Goal: Task Accomplishment & Management: Manage account settings

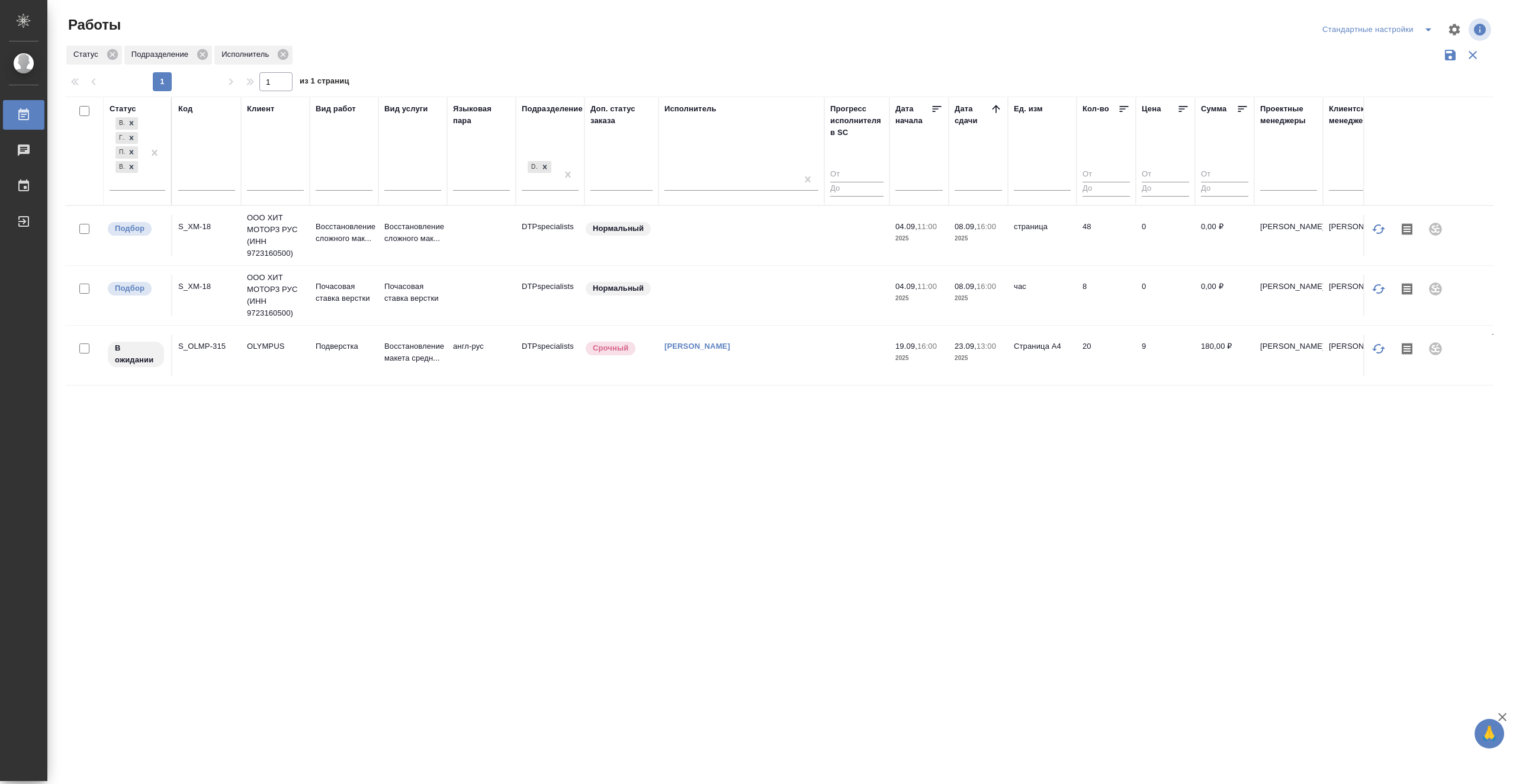
click at [754, 359] on td "[PERSON_NAME]" at bounding box center [742, 355] width 166 height 41
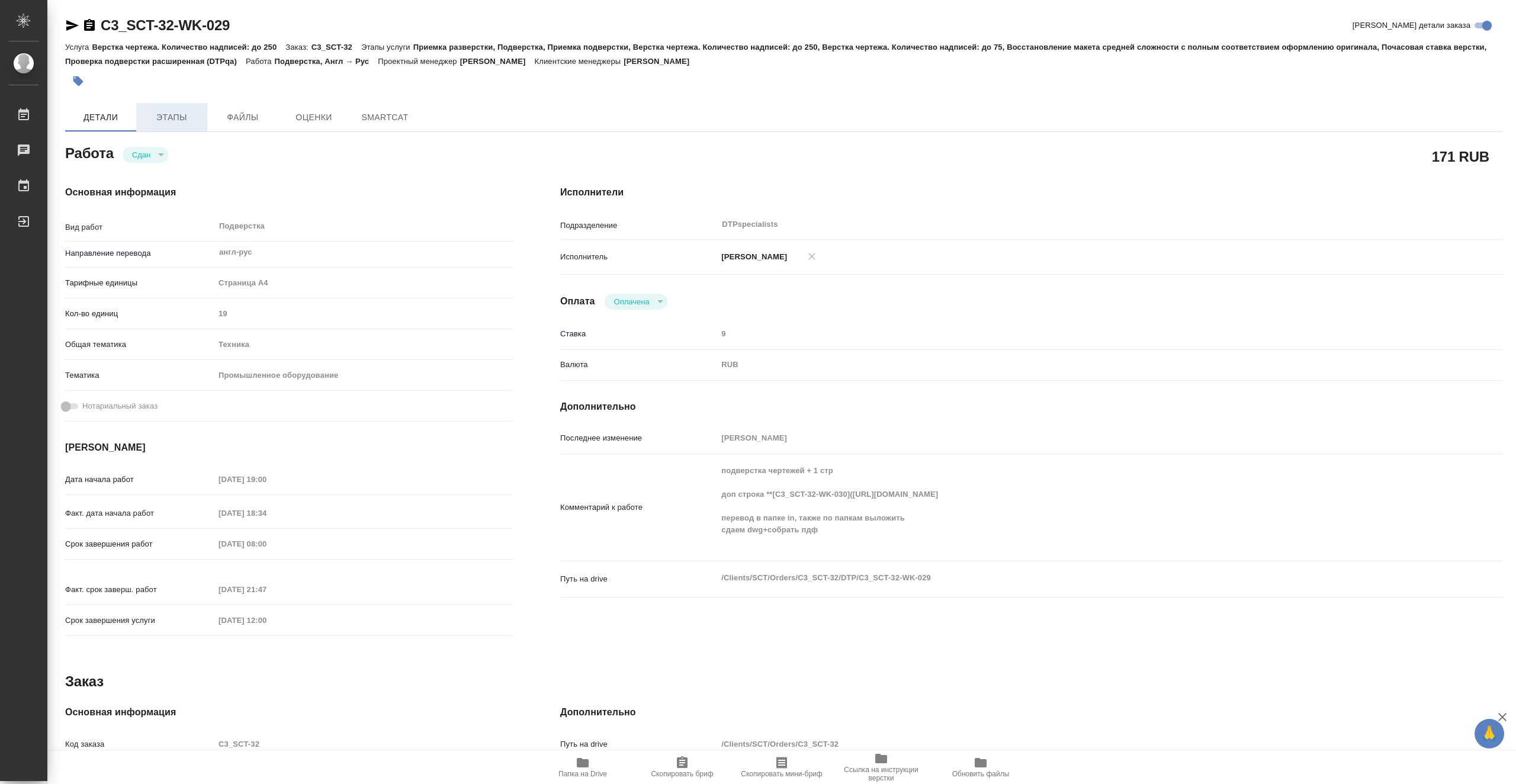
type textarea "x"
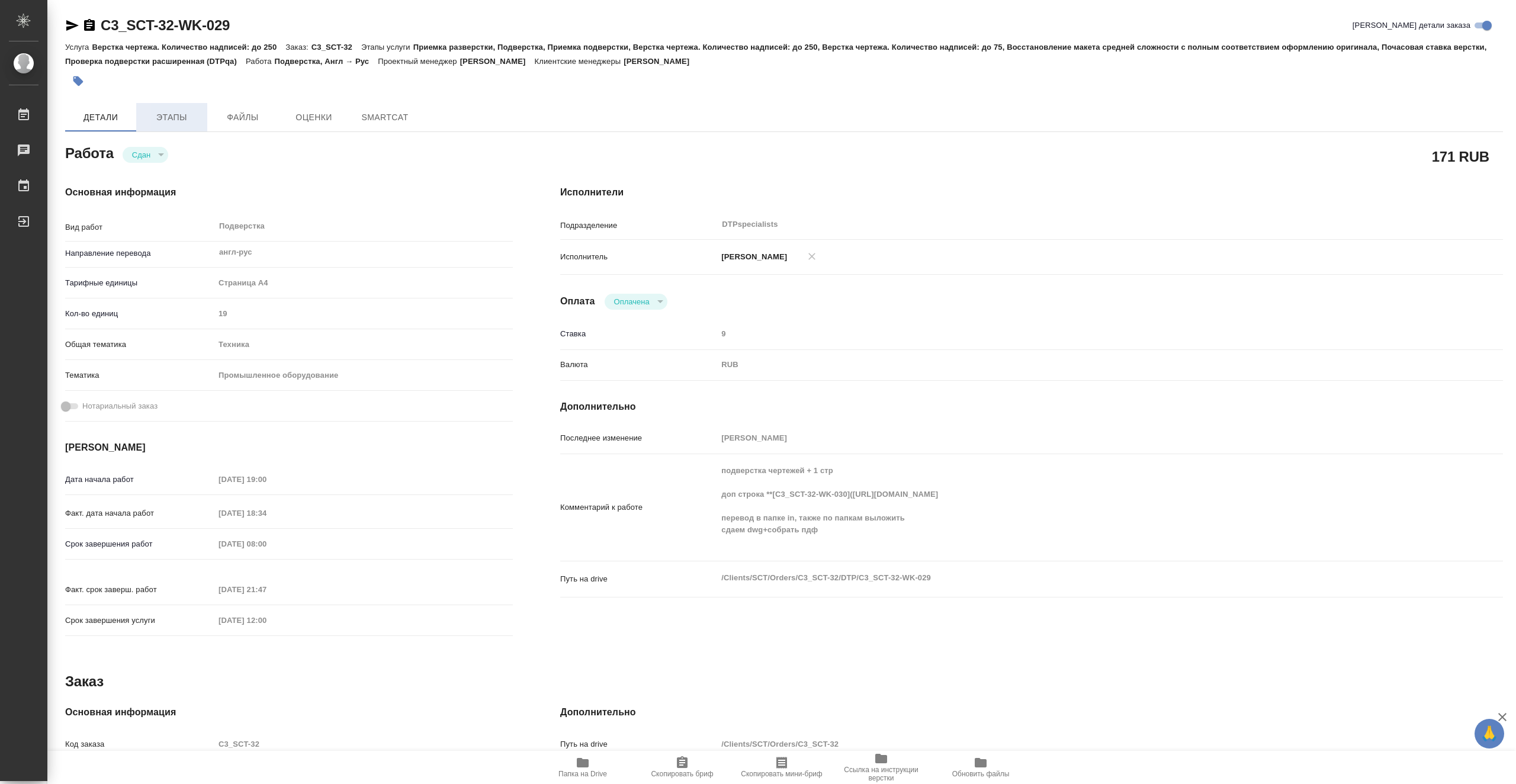
type textarea "x"
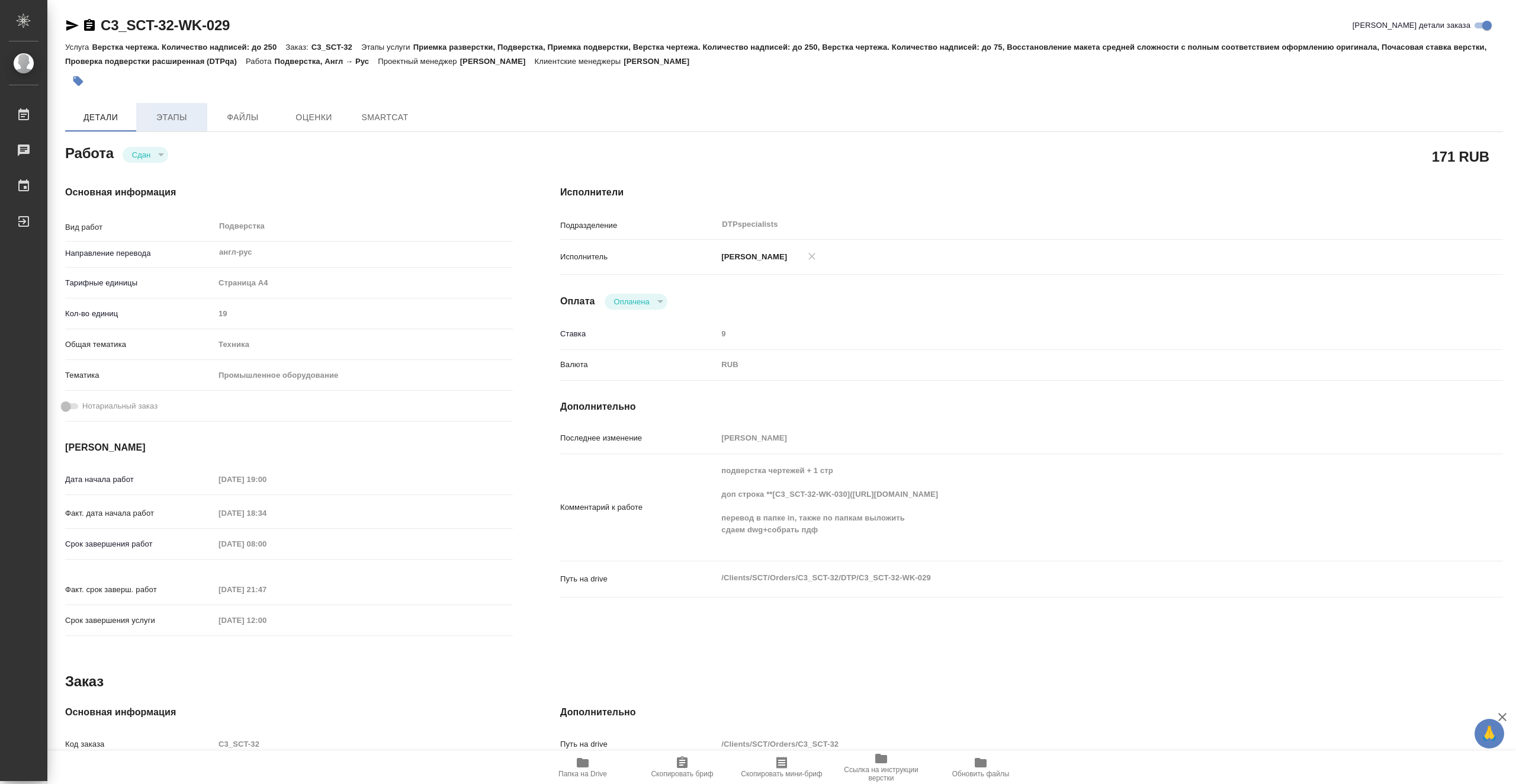
type textarea "x"
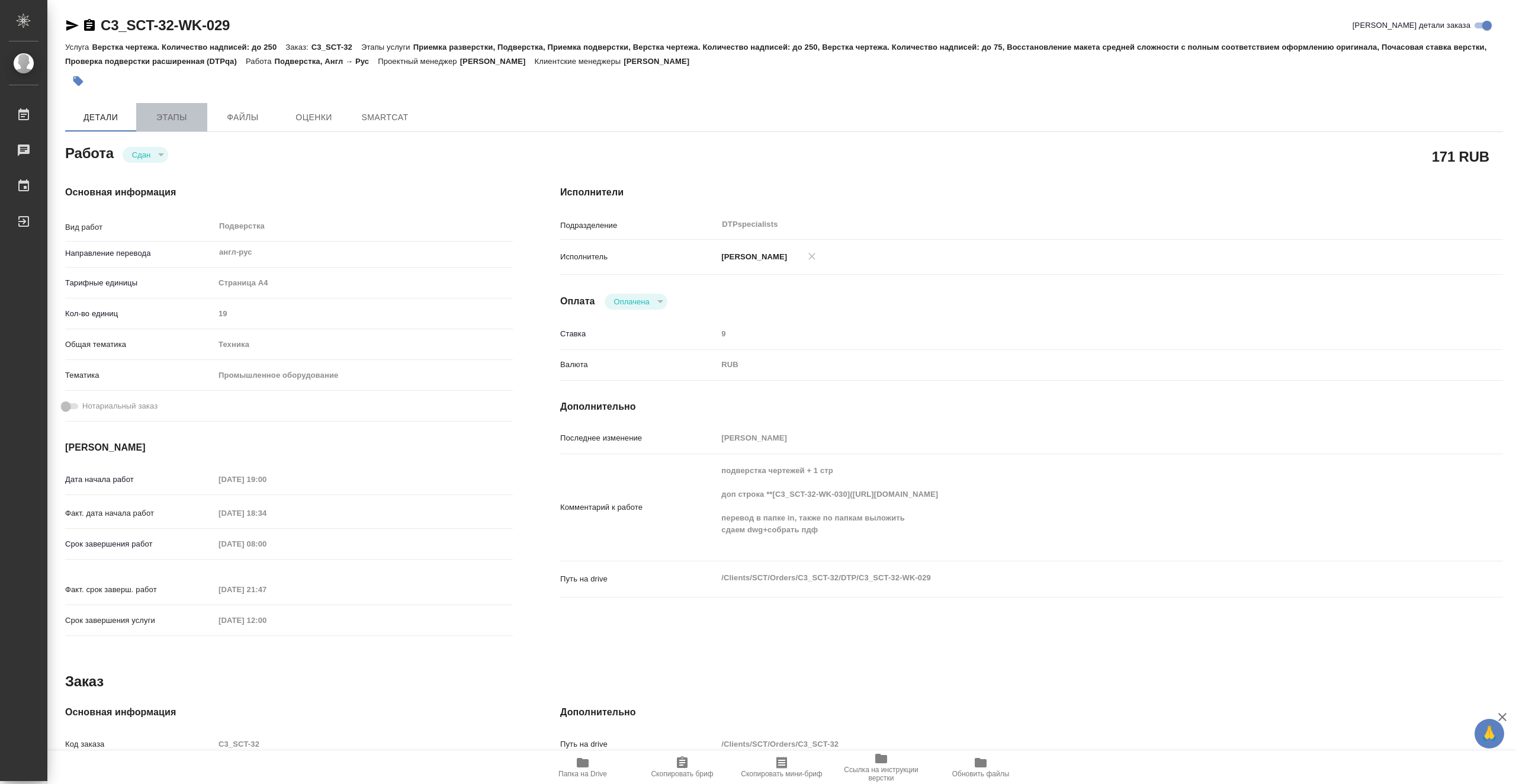
click at [186, 117] on span "Этапы" at bounding box center [172, 117] width 57 height 15
type textarea "x"
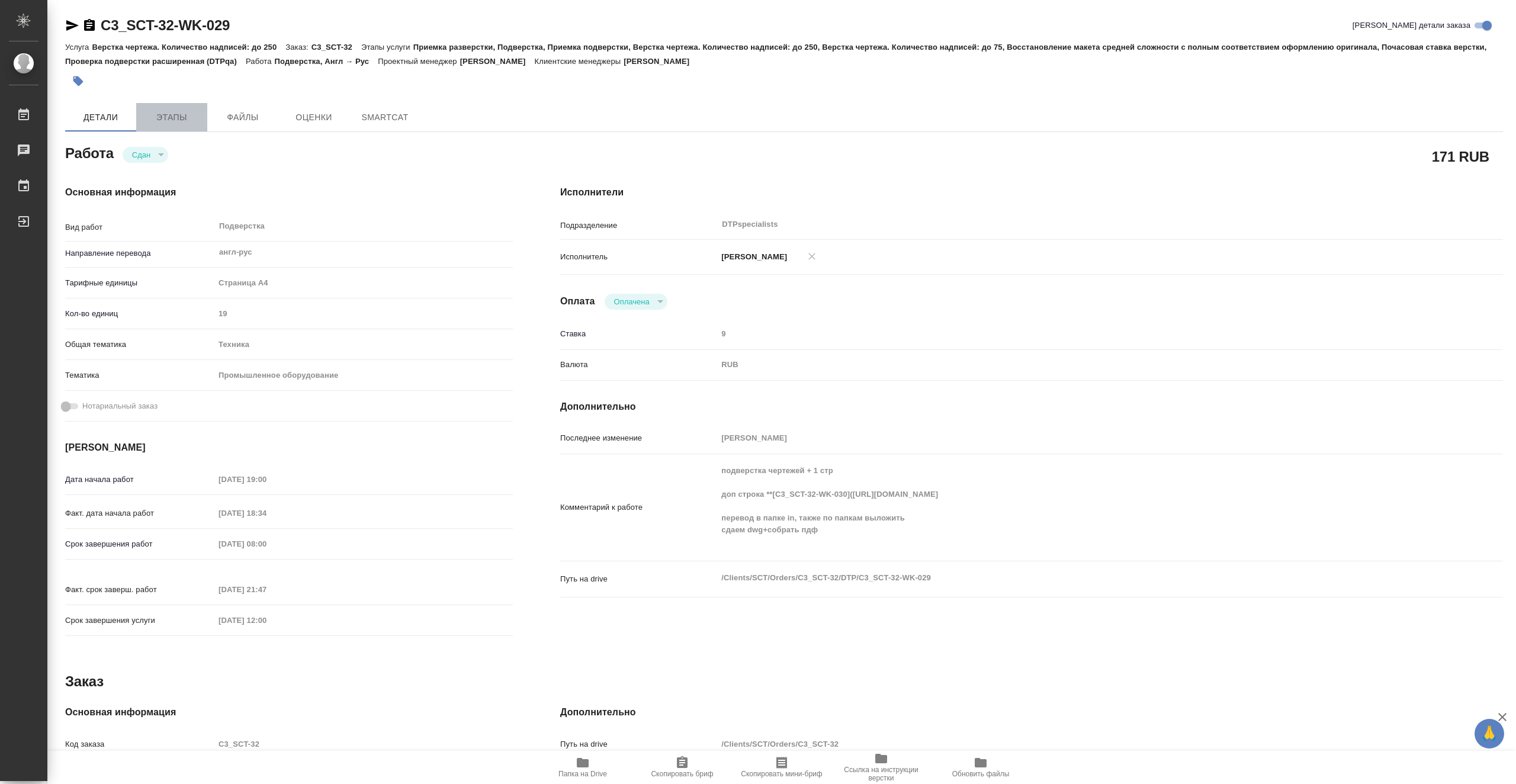
type textarea "x"
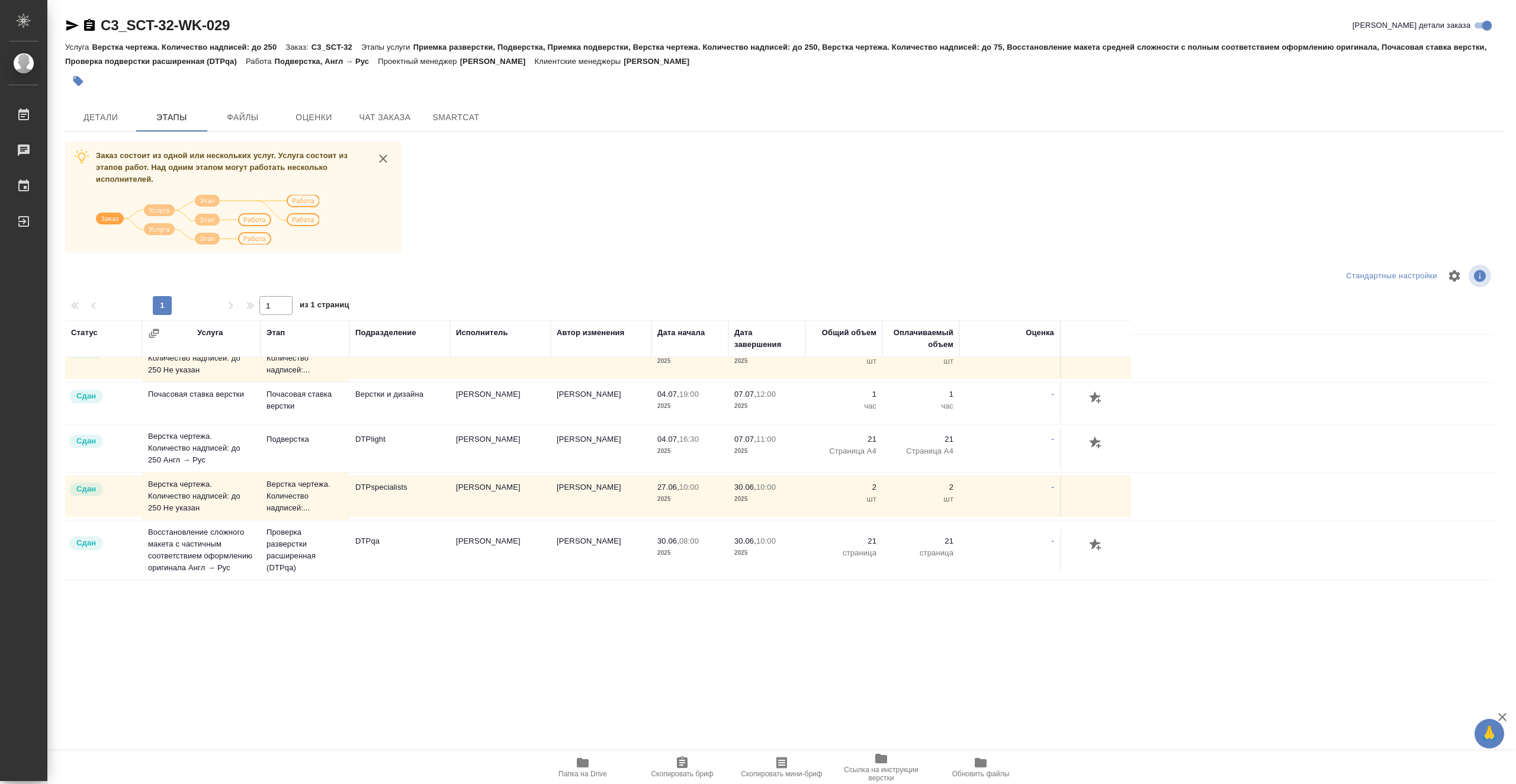
scroll to position [748, 0]
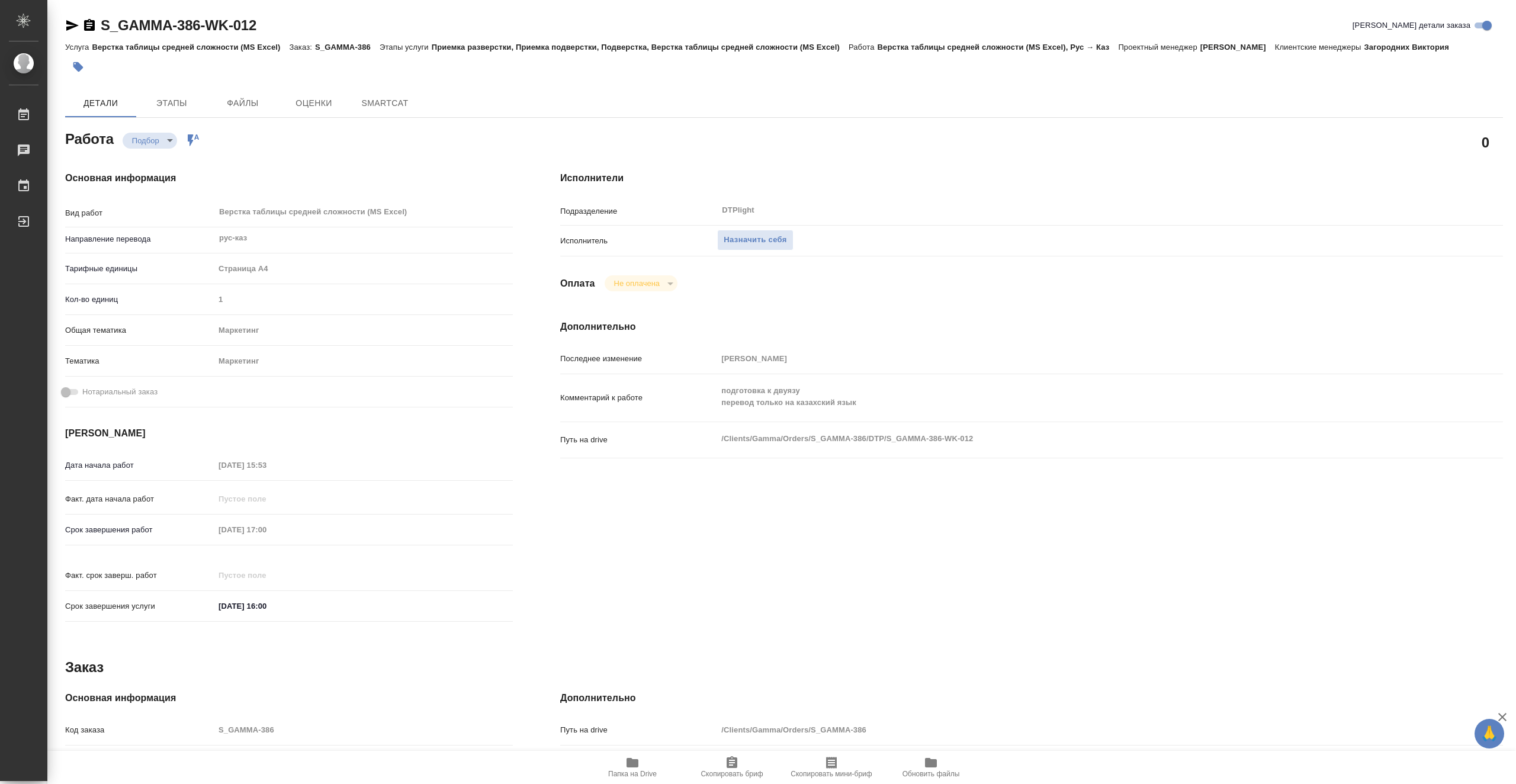
type textarea "x"
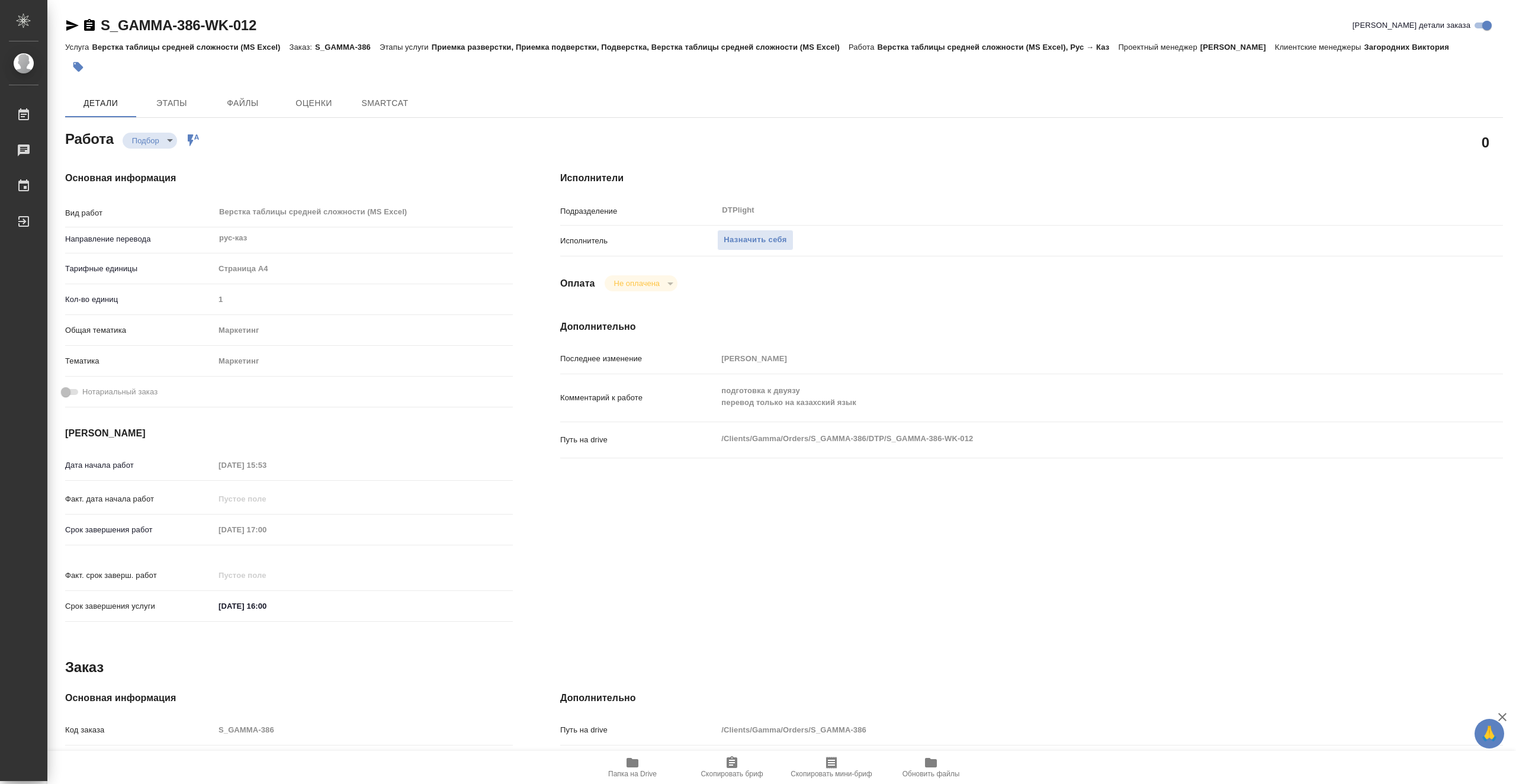
type textarea "x"
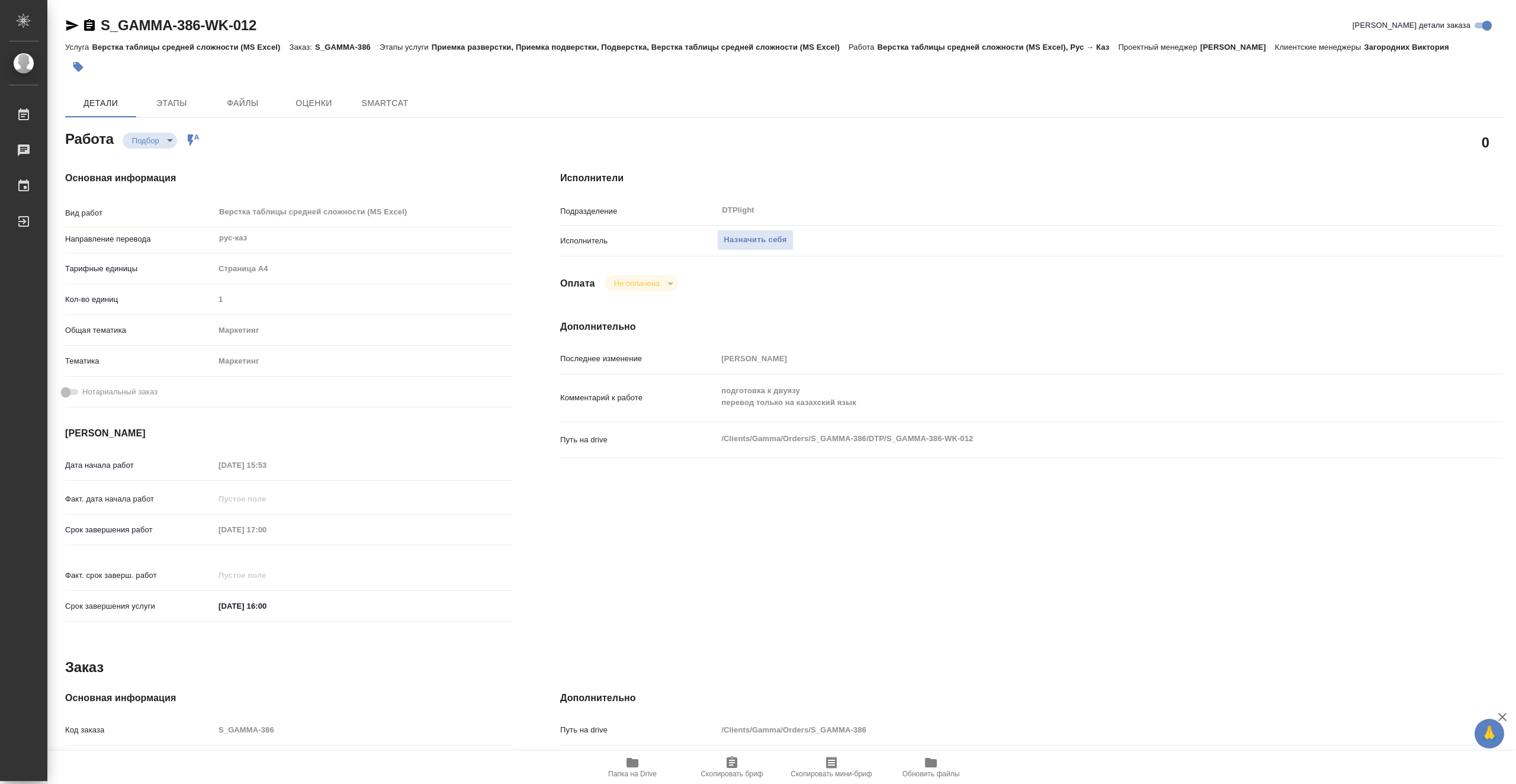
type textarea "x"
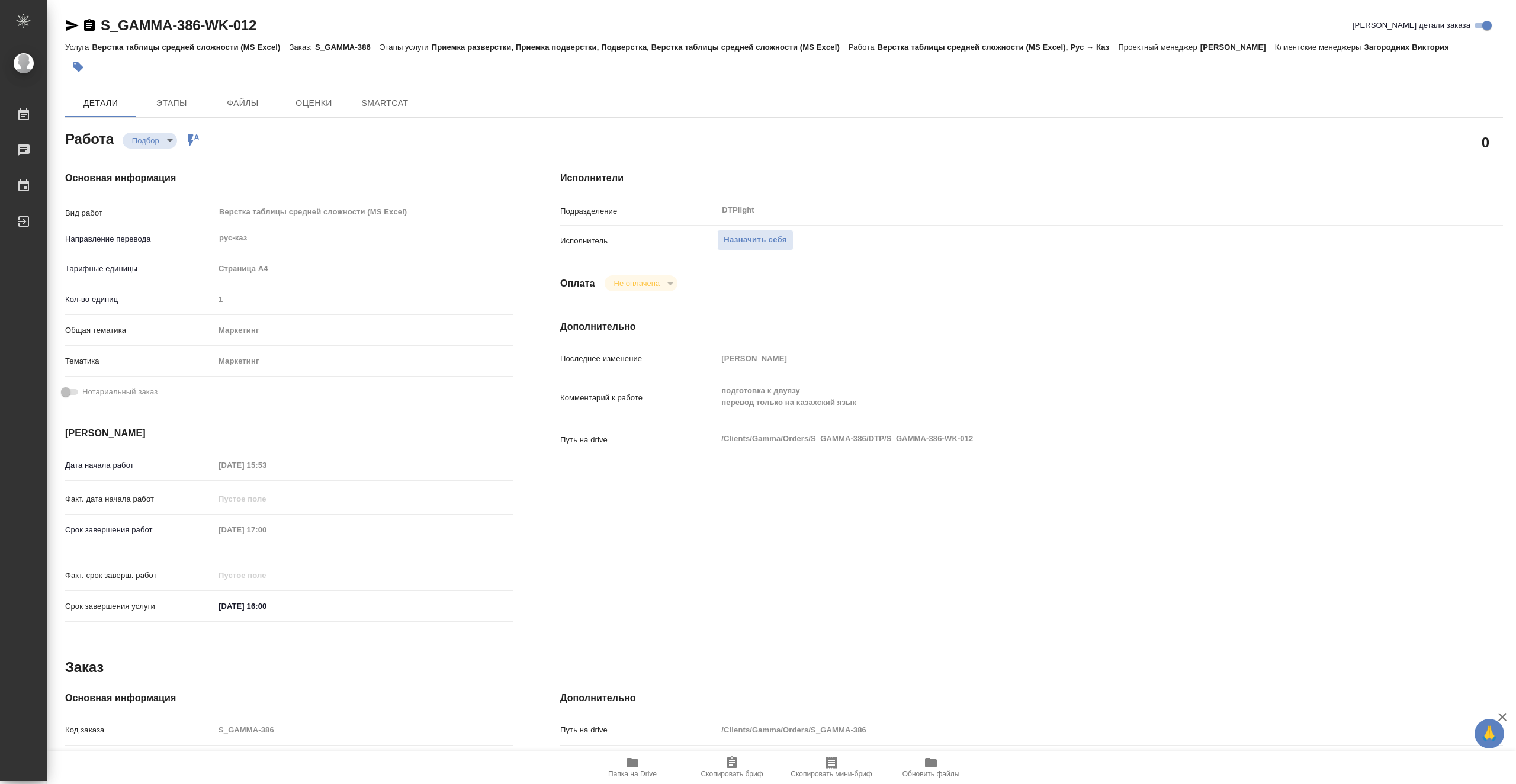
type textarea "x"
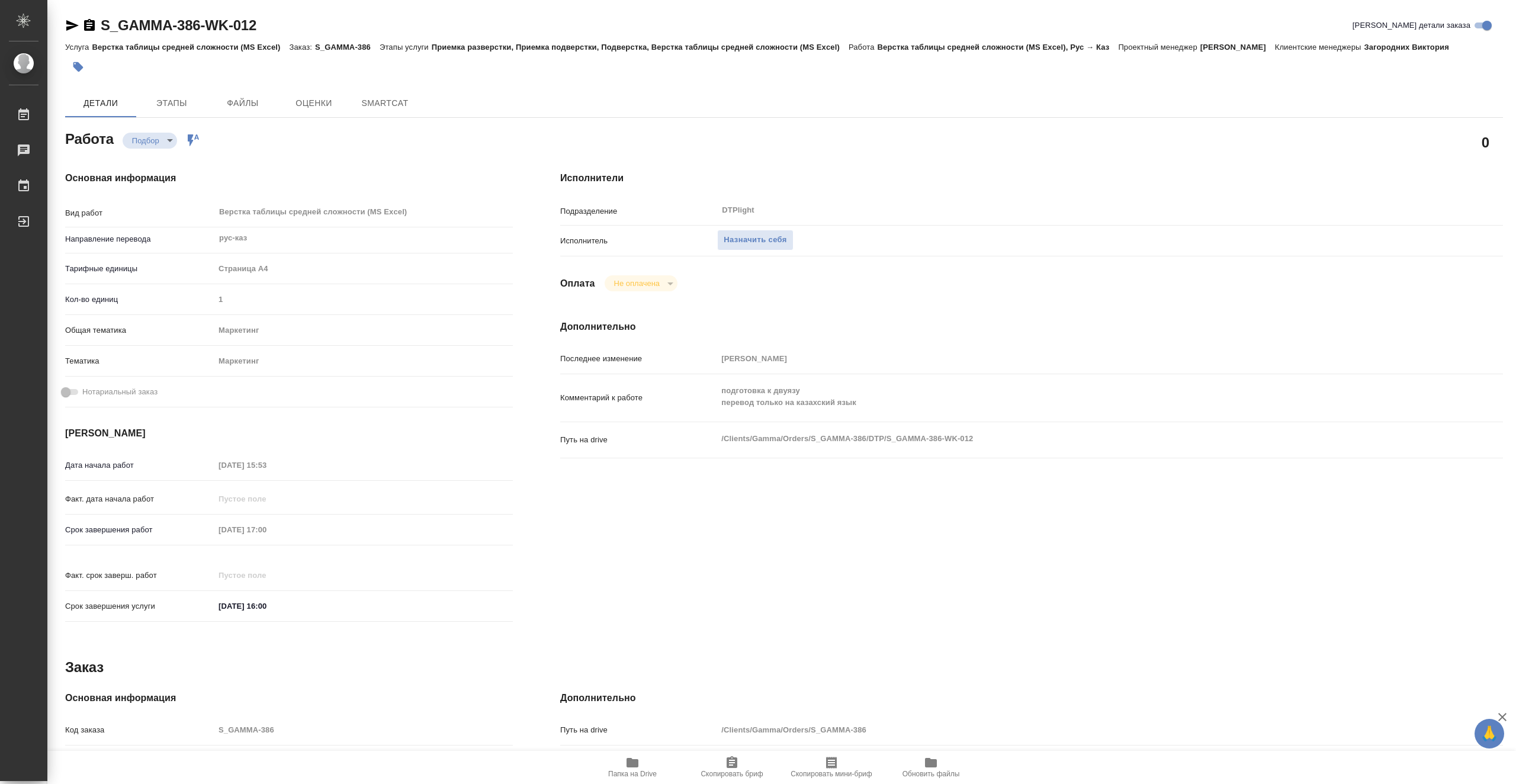
type textarea "x"
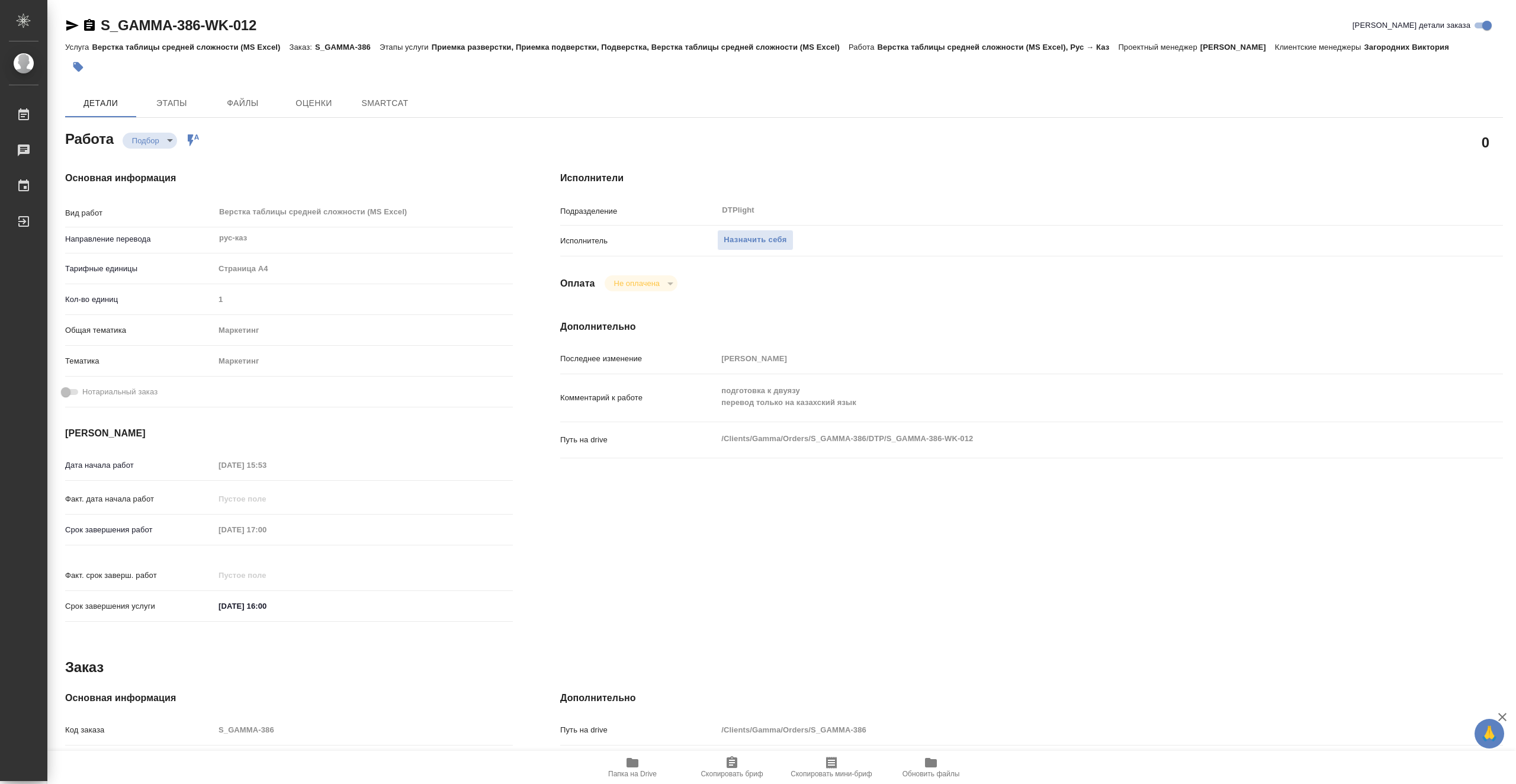
type textarea "x"
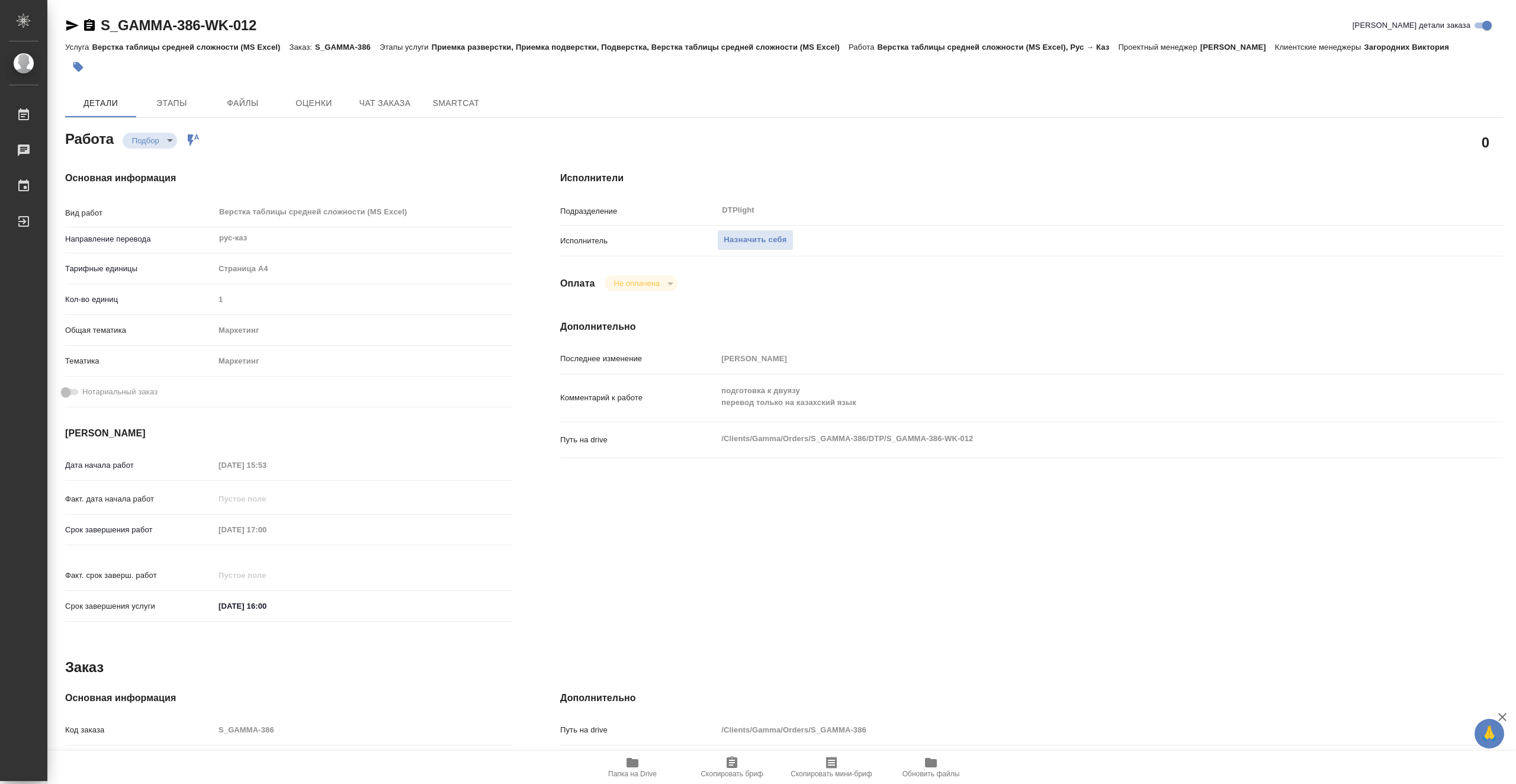
type textarea "x"
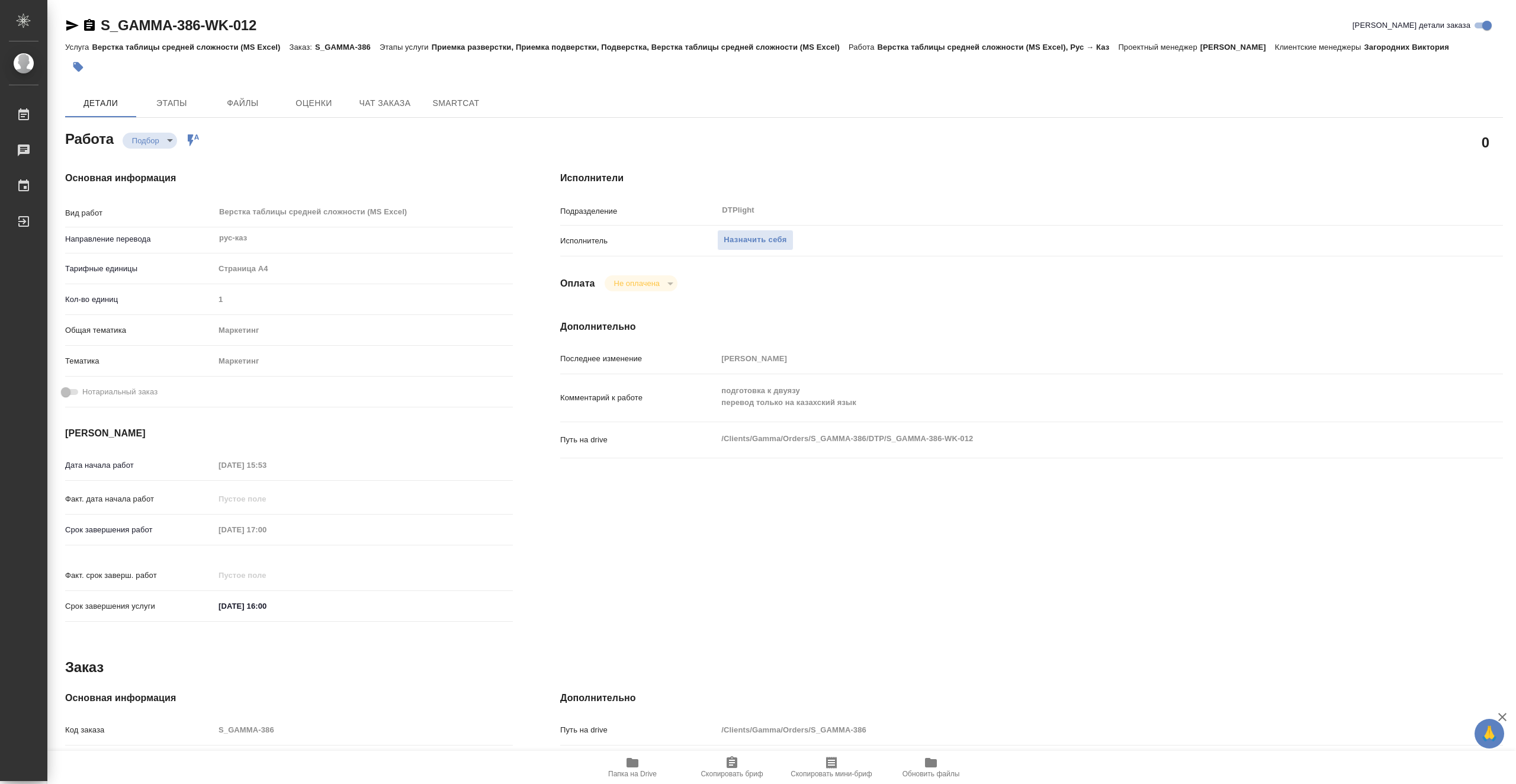
click at [646, 765] on span "Папка на Drive" at bounding box center [633, 766] width 85 height 23
type textarea "x"
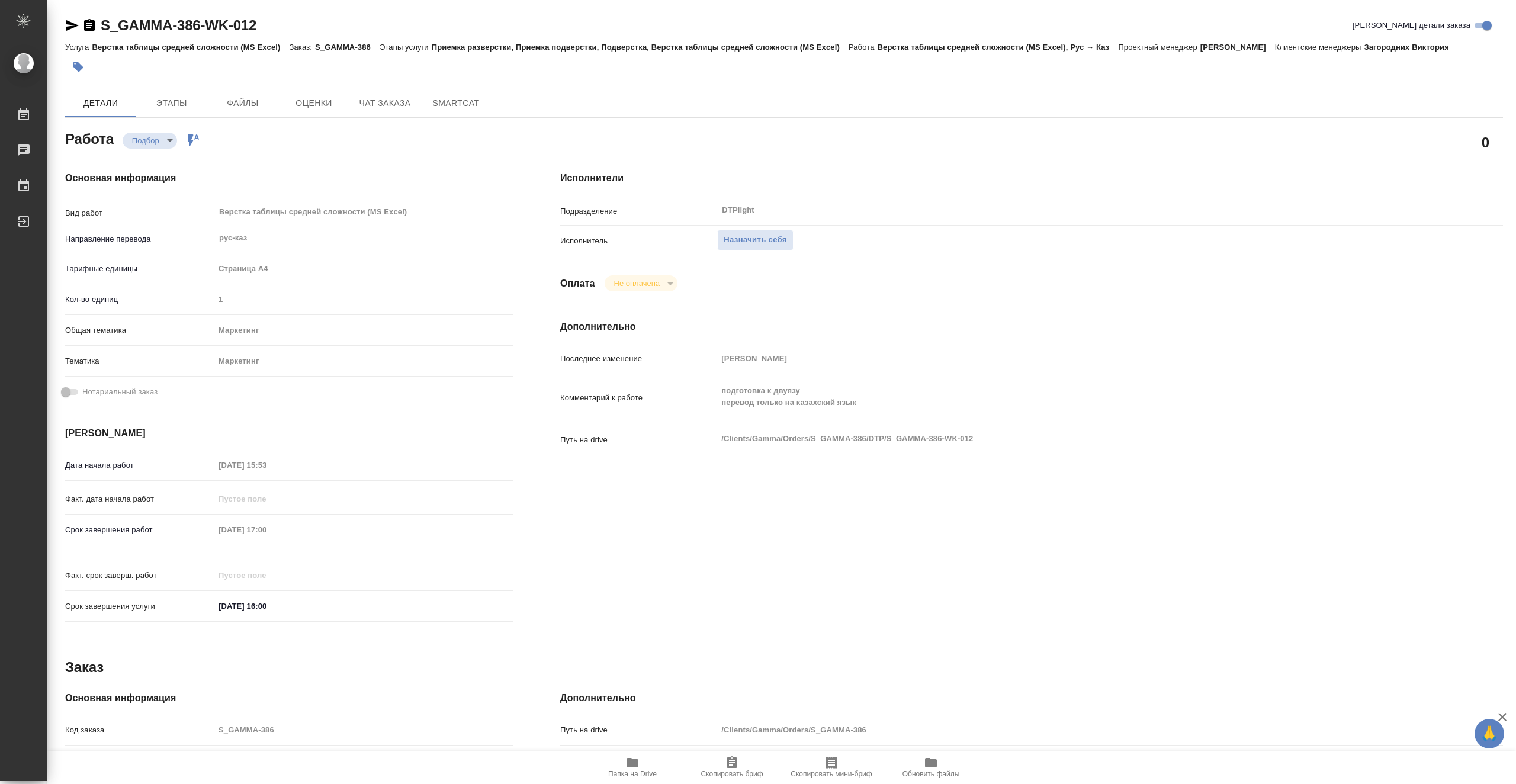
type textarea "x"
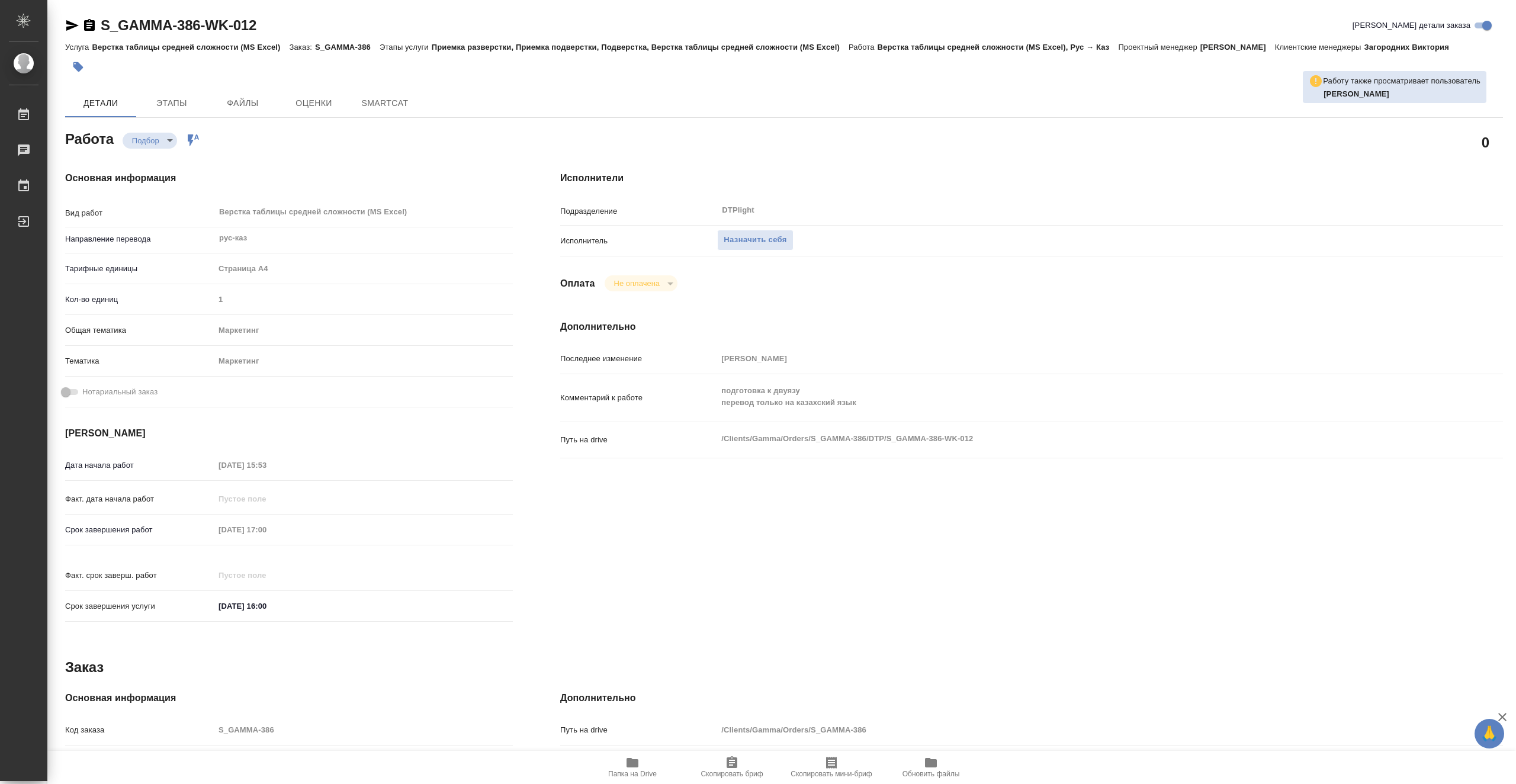
type textarea "x"
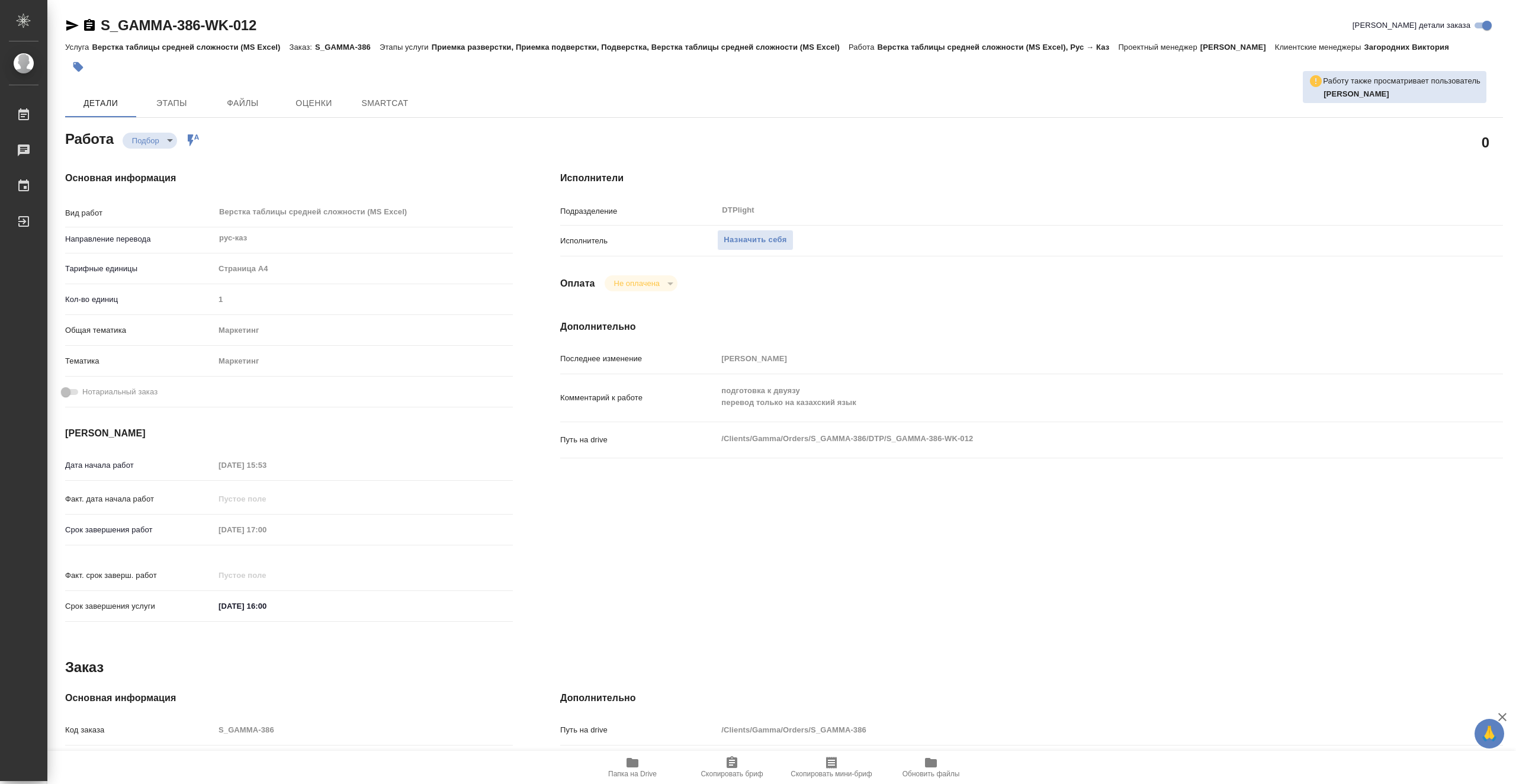
type textarea "x"
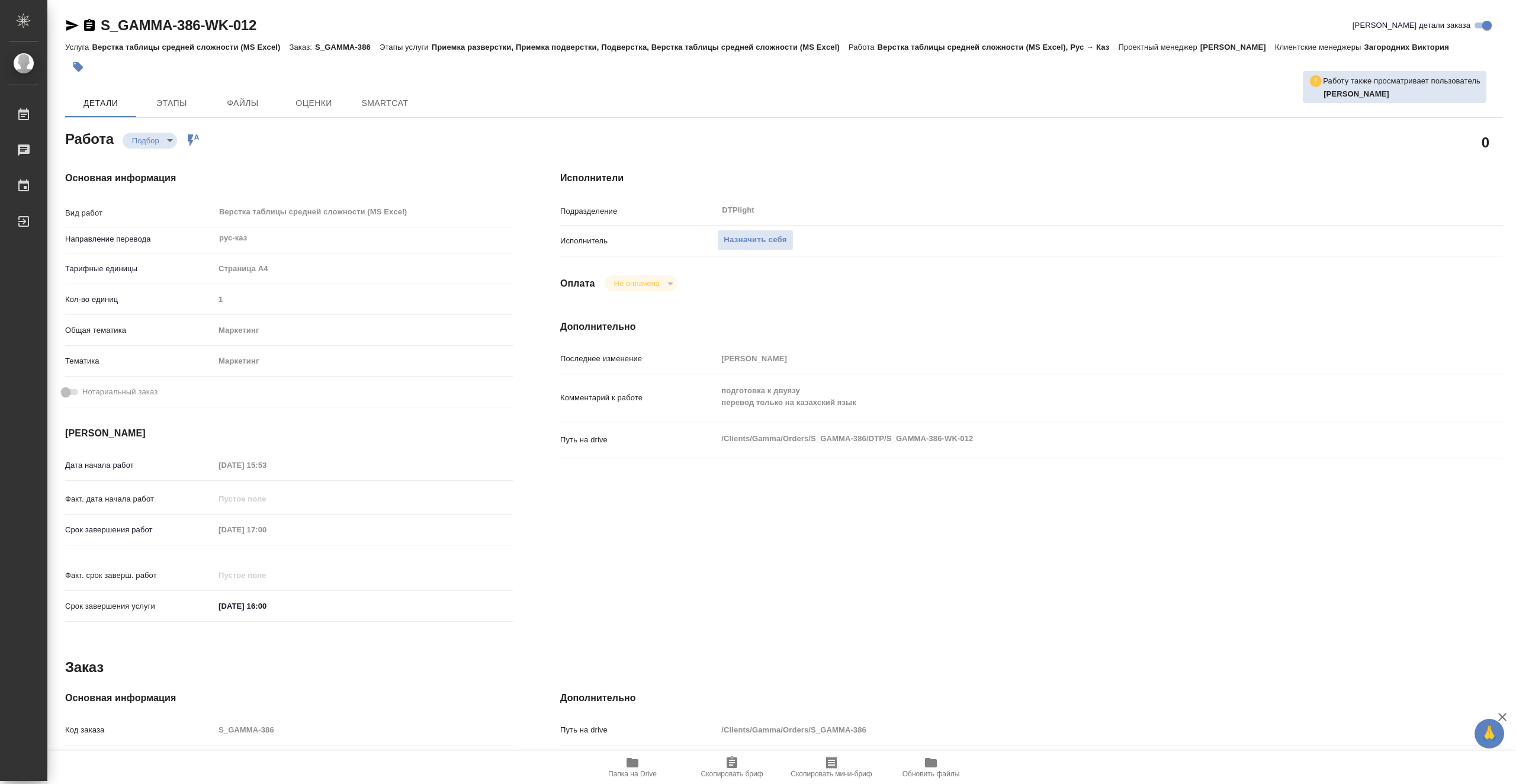
type textarea "x"
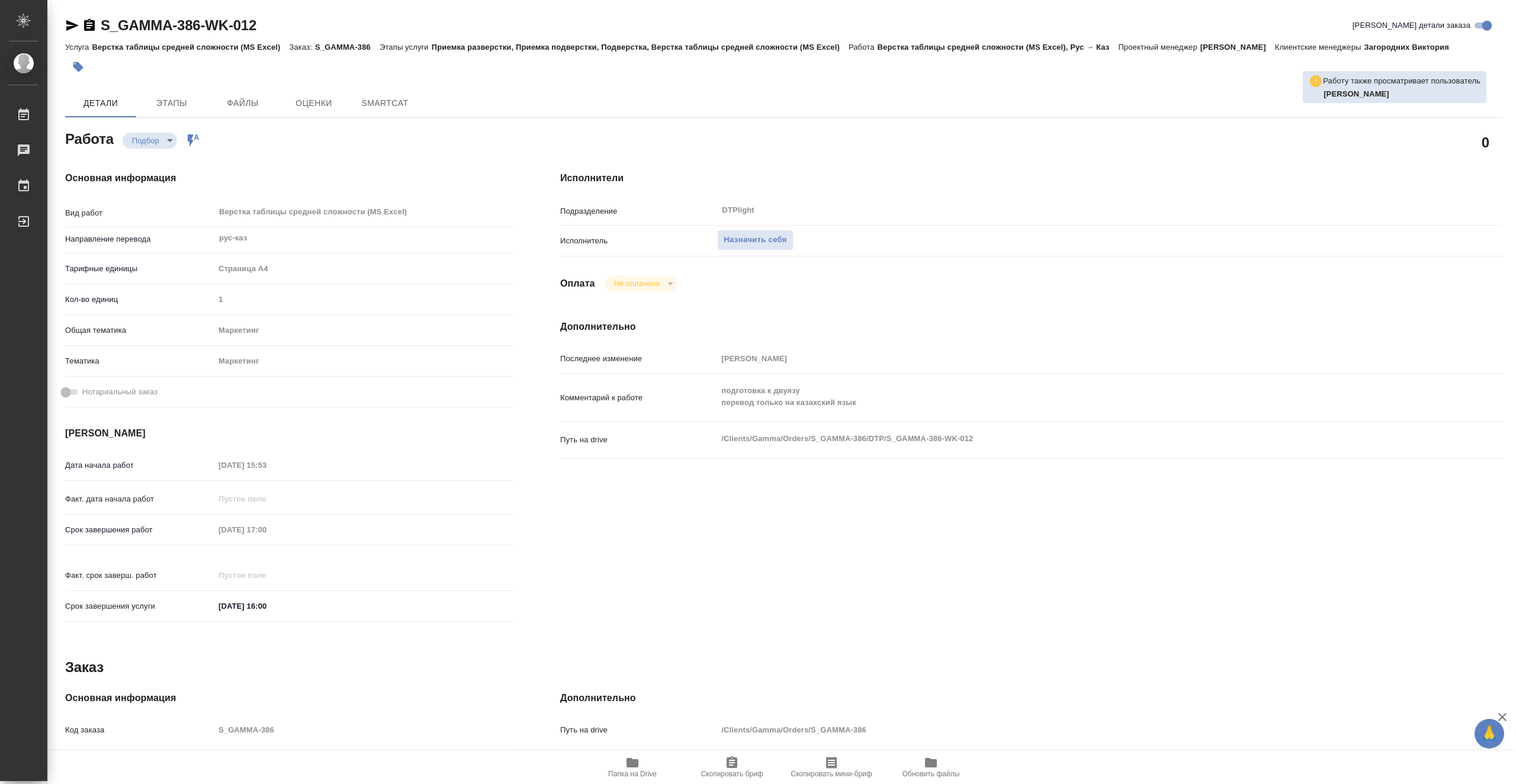
type textarea "x"
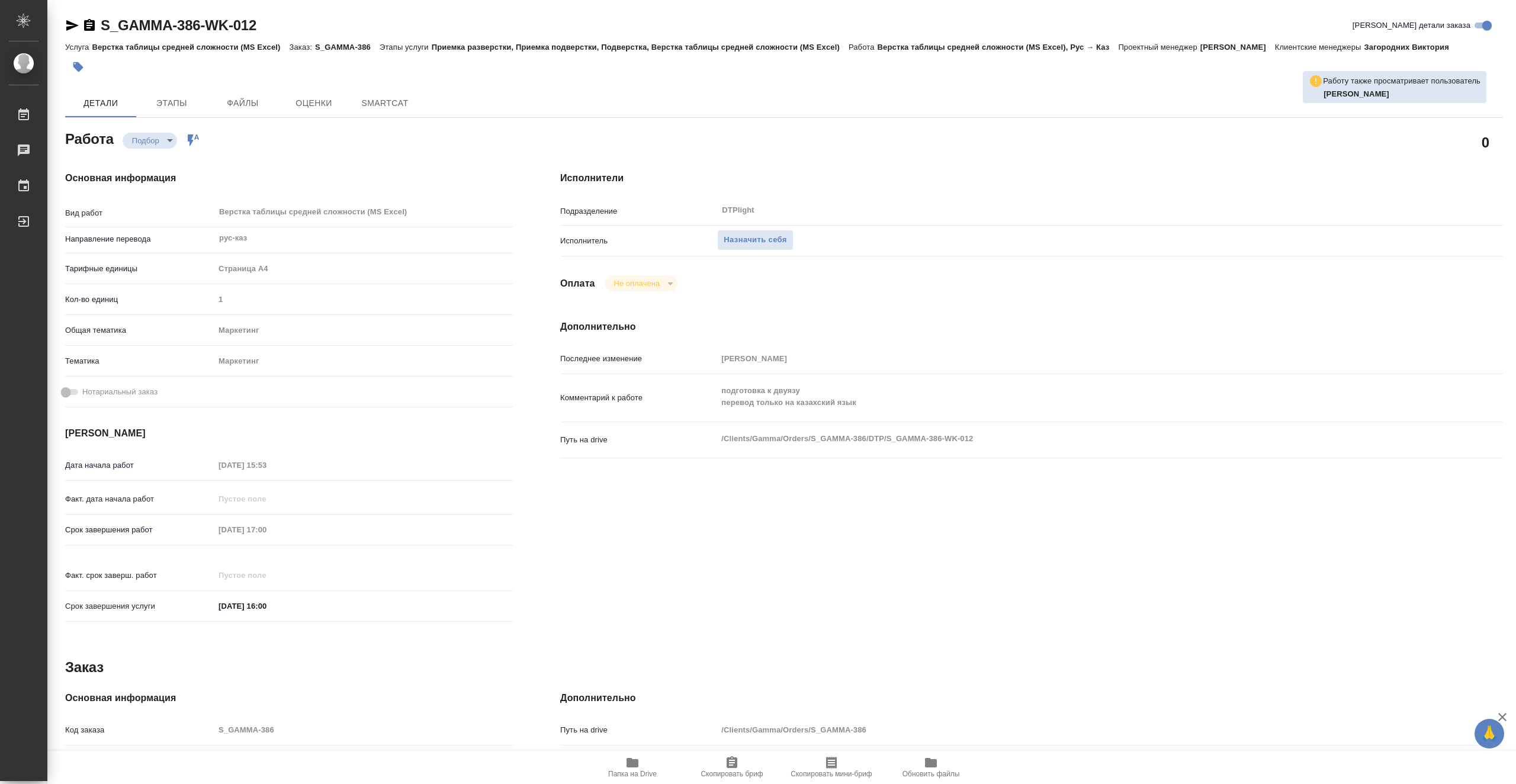
type textarea "x"
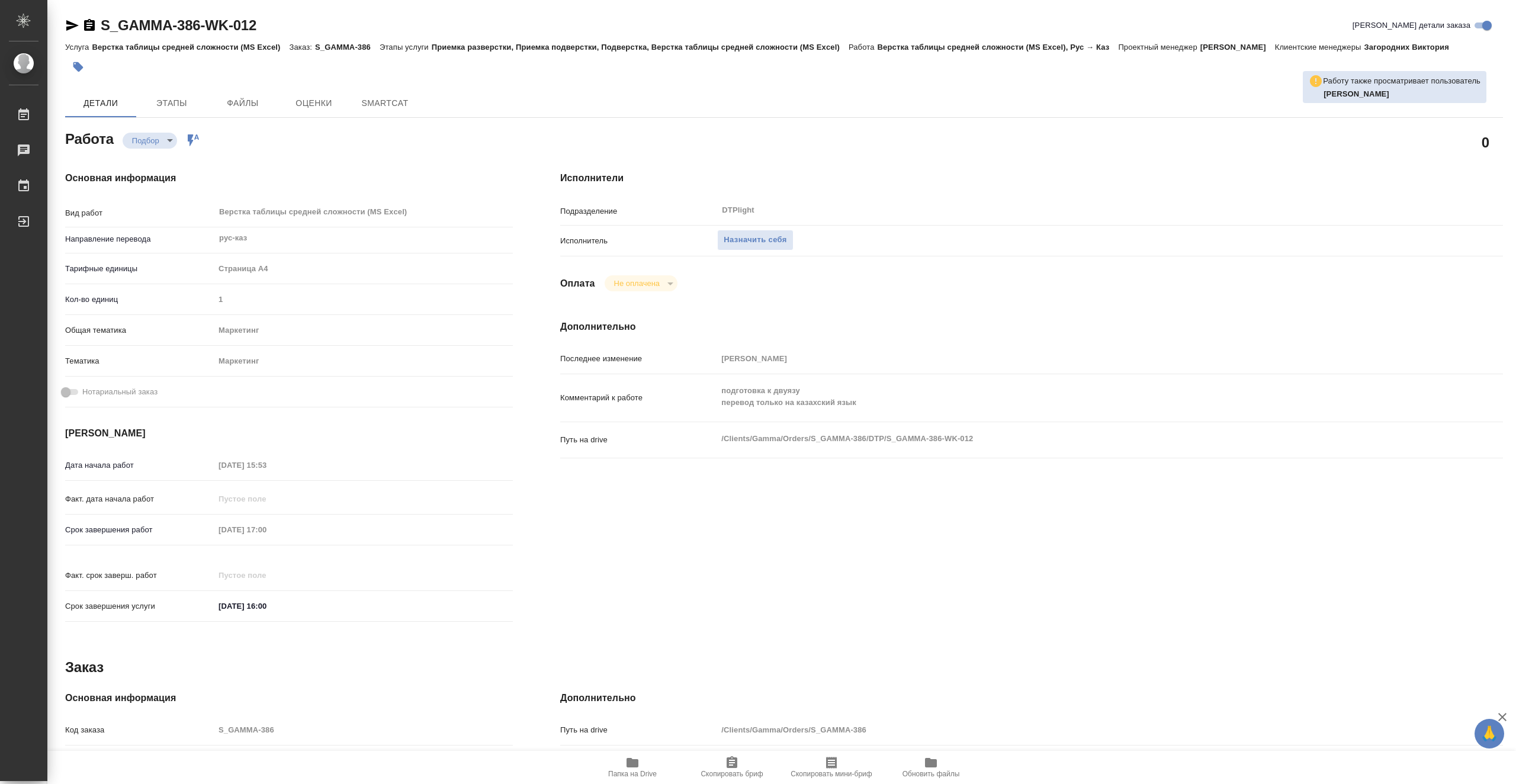
type textarea "x"
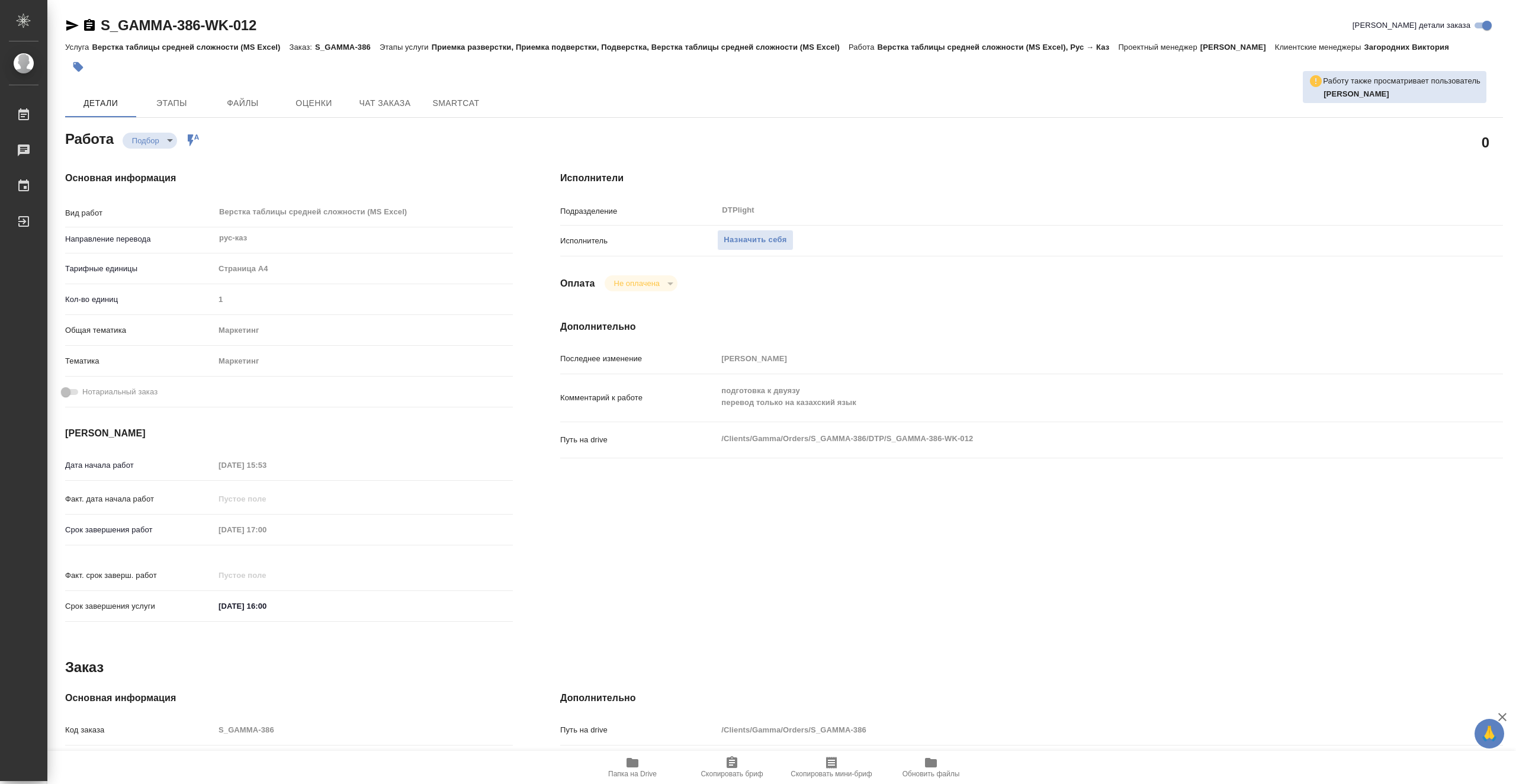
type textarea "x"
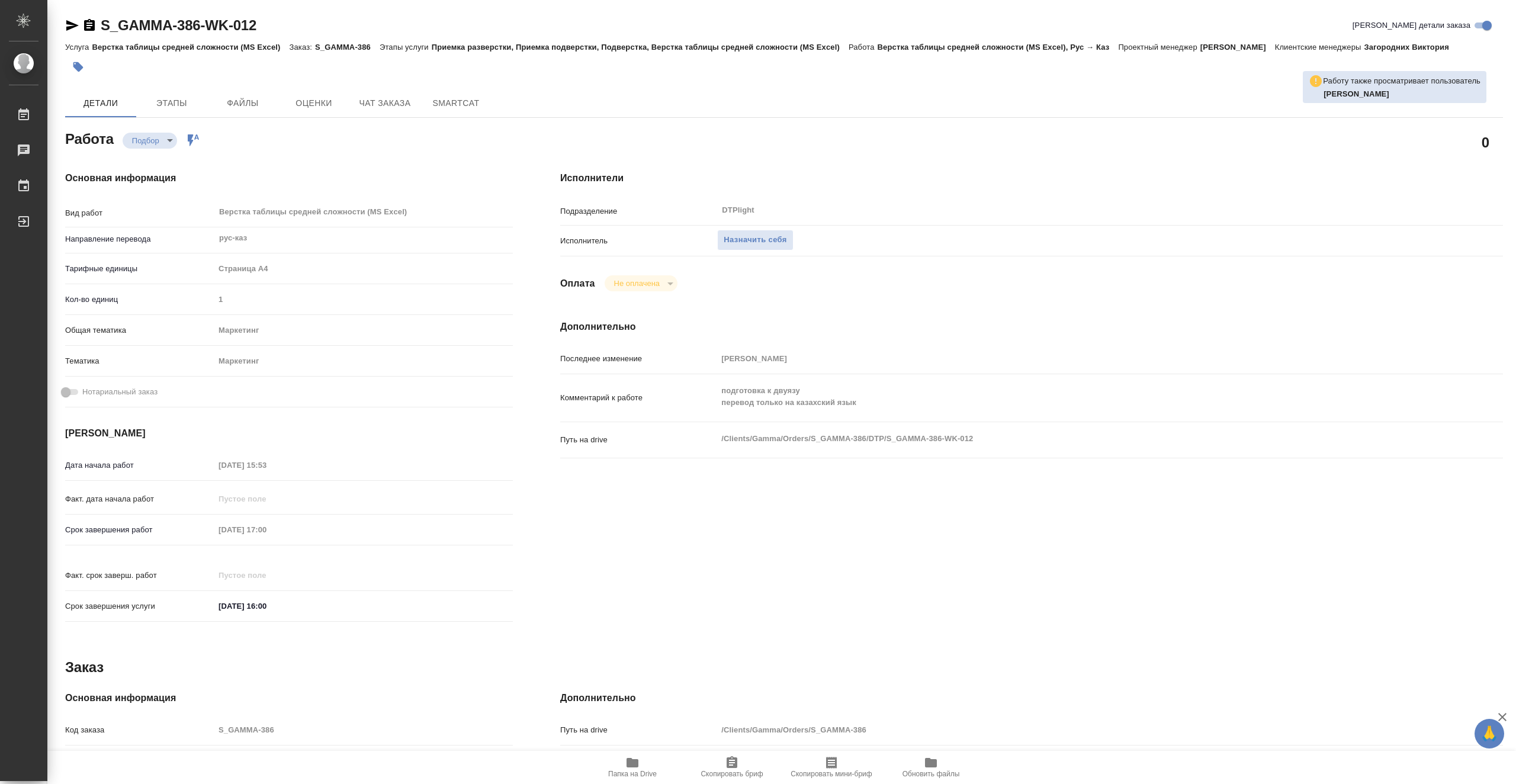
type textarea "x"
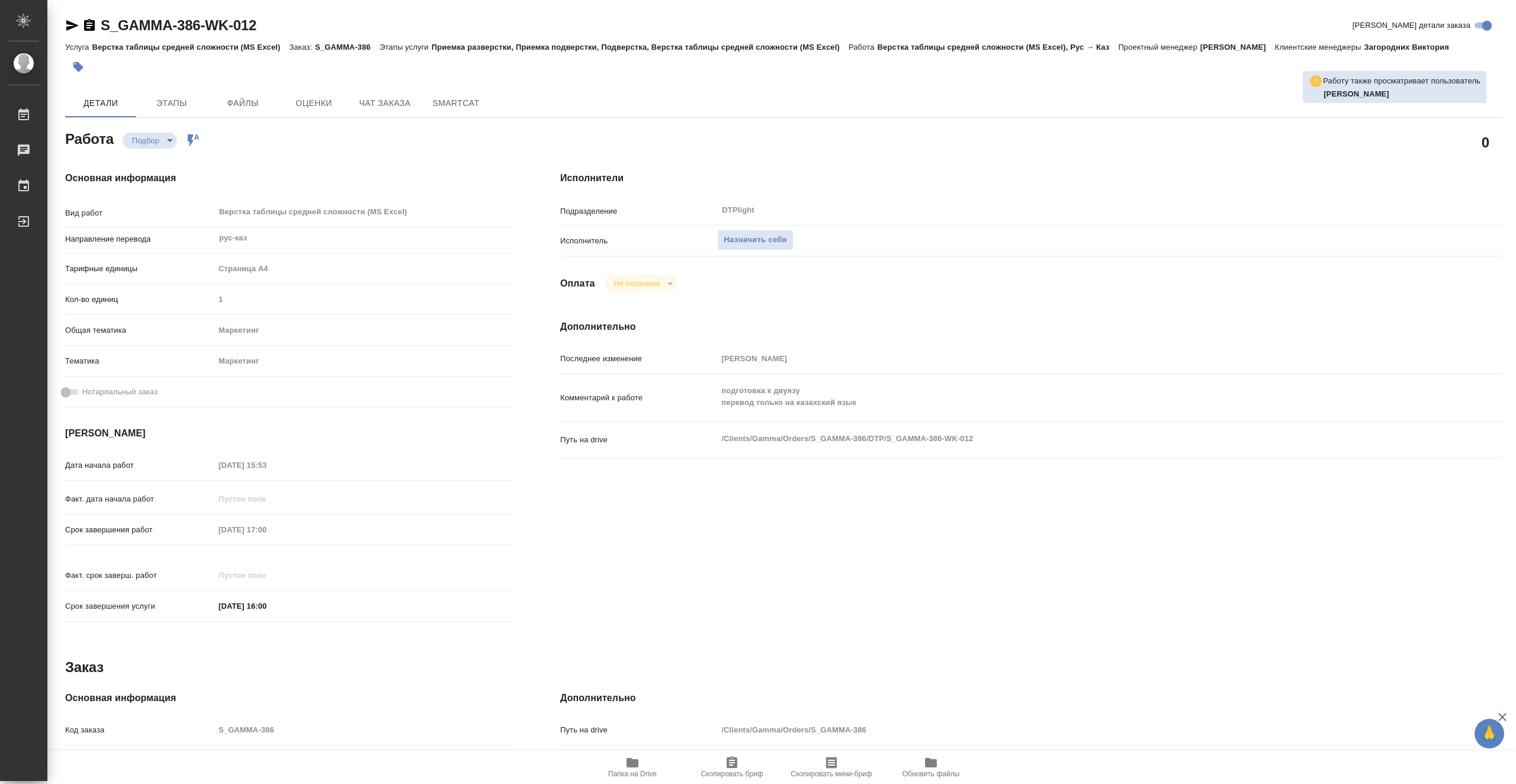
type textarea "x"
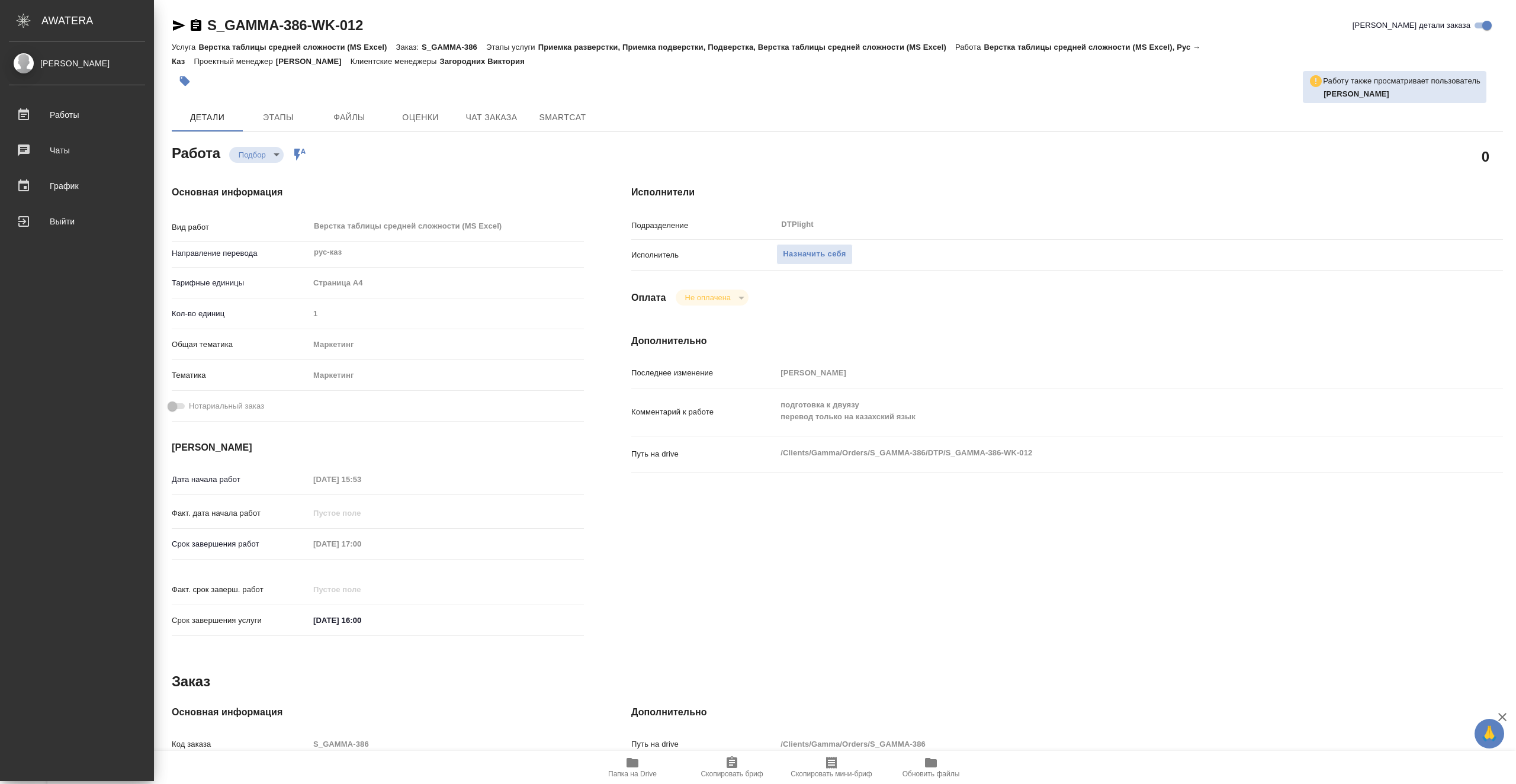
type textarea "x"
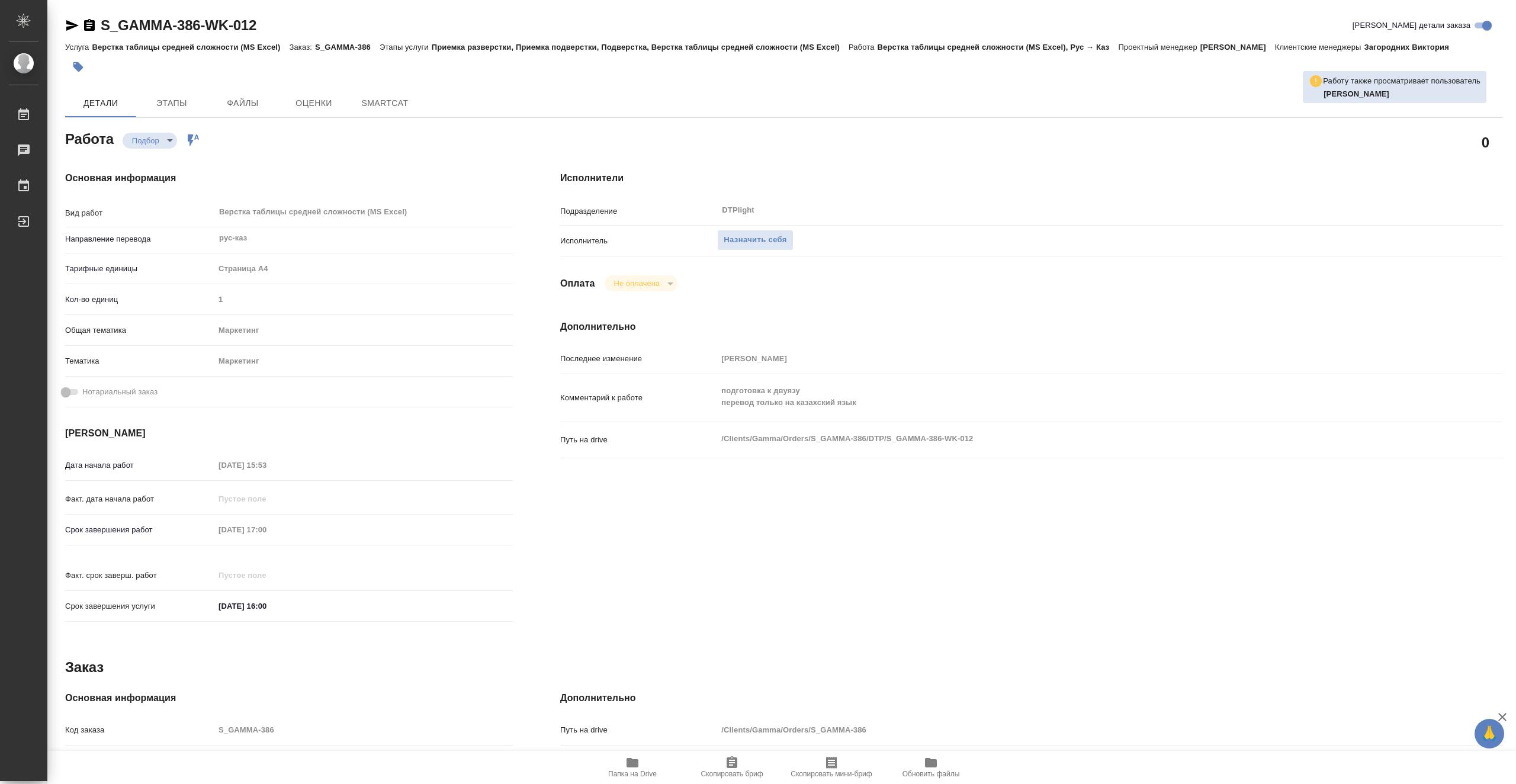
type textarea "x"
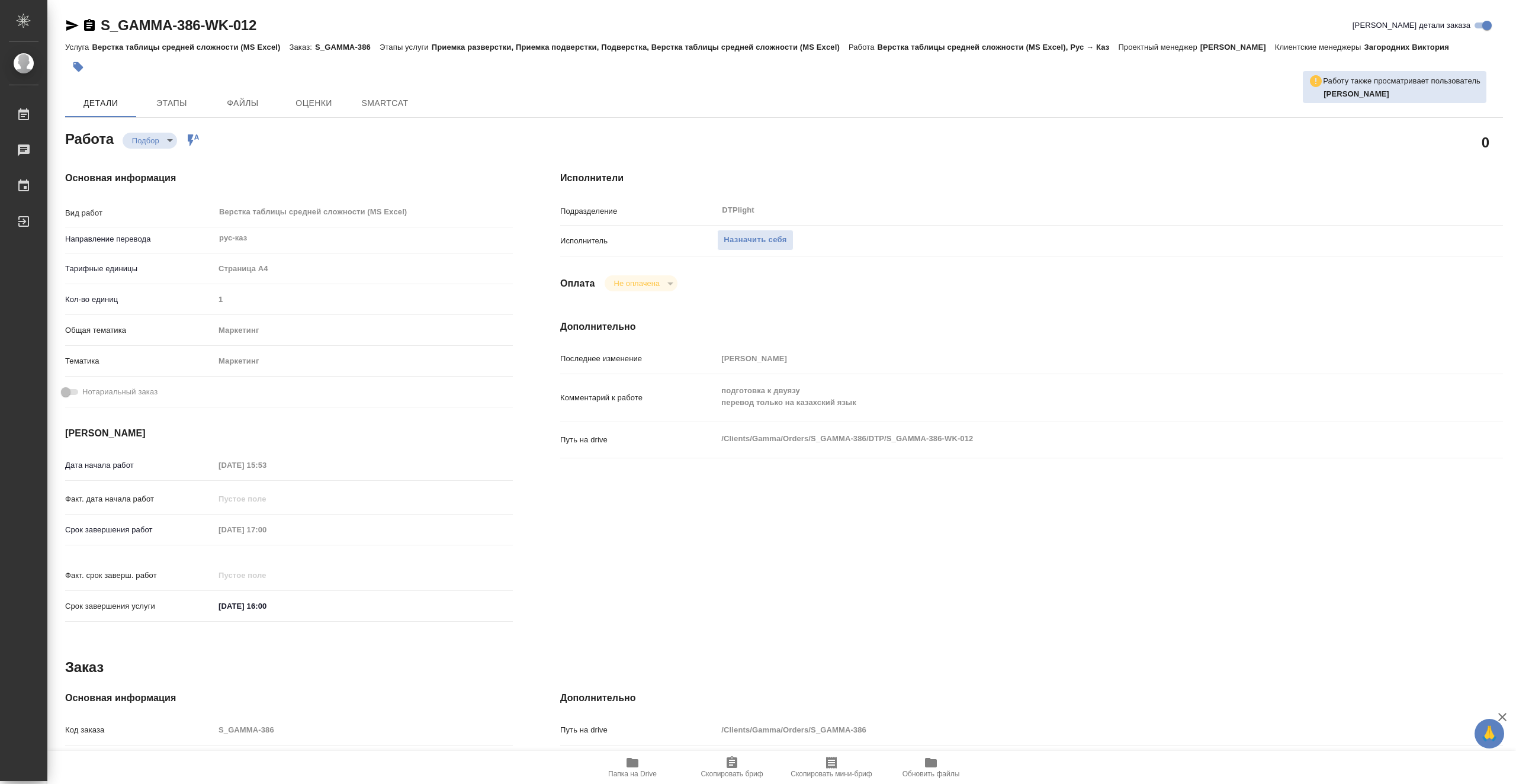
type textarea "x"
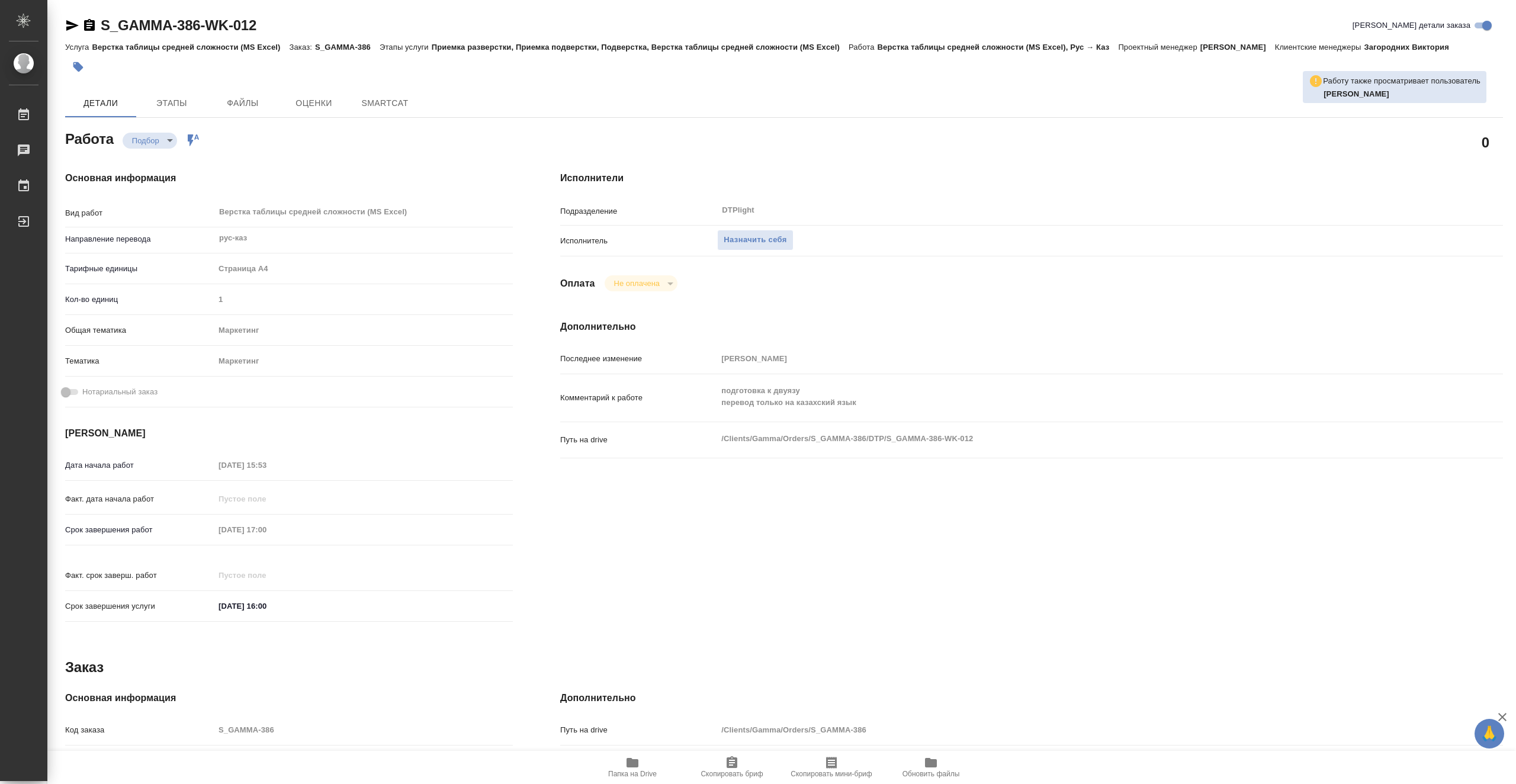
type textarea "x"
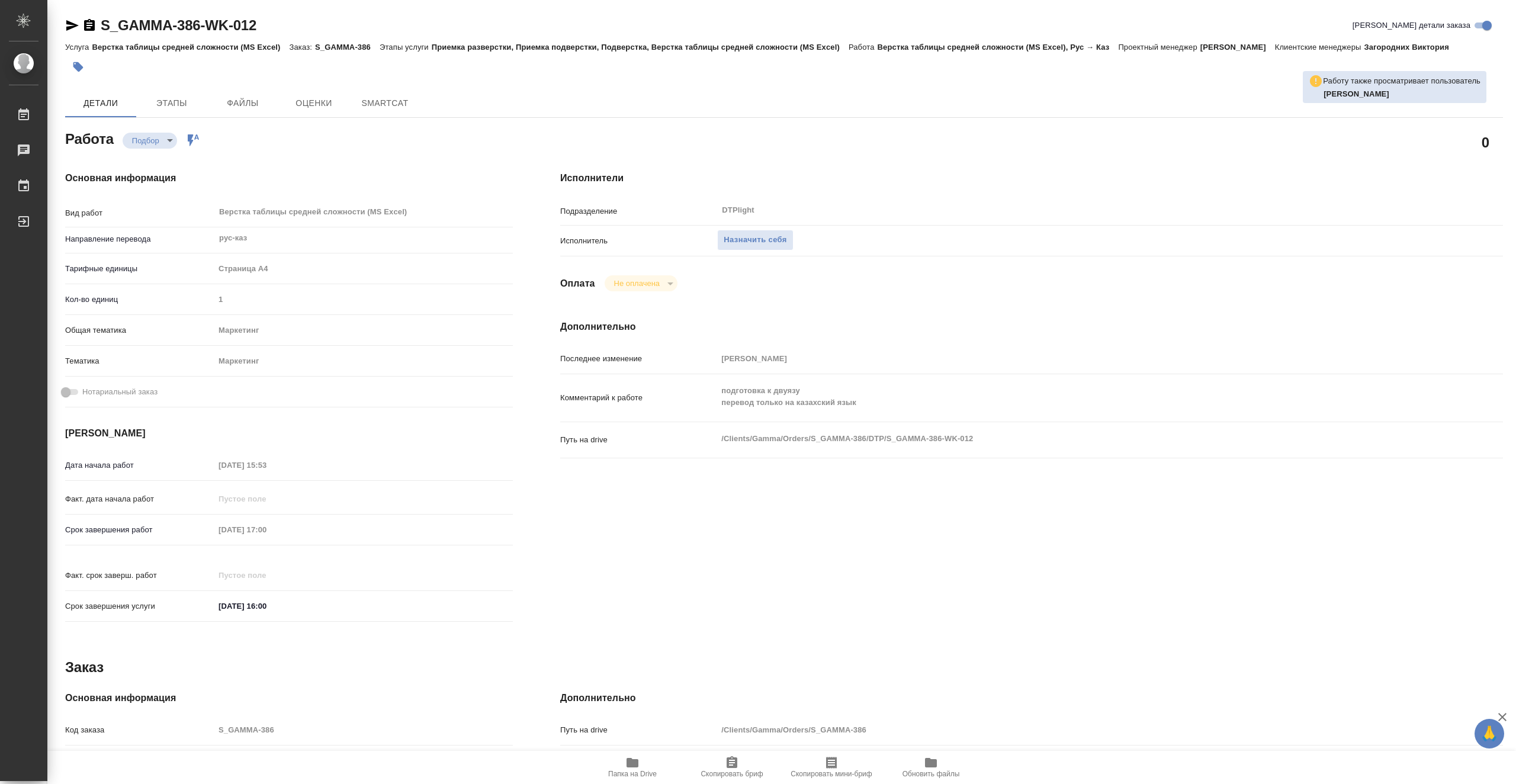
type textarea "x"
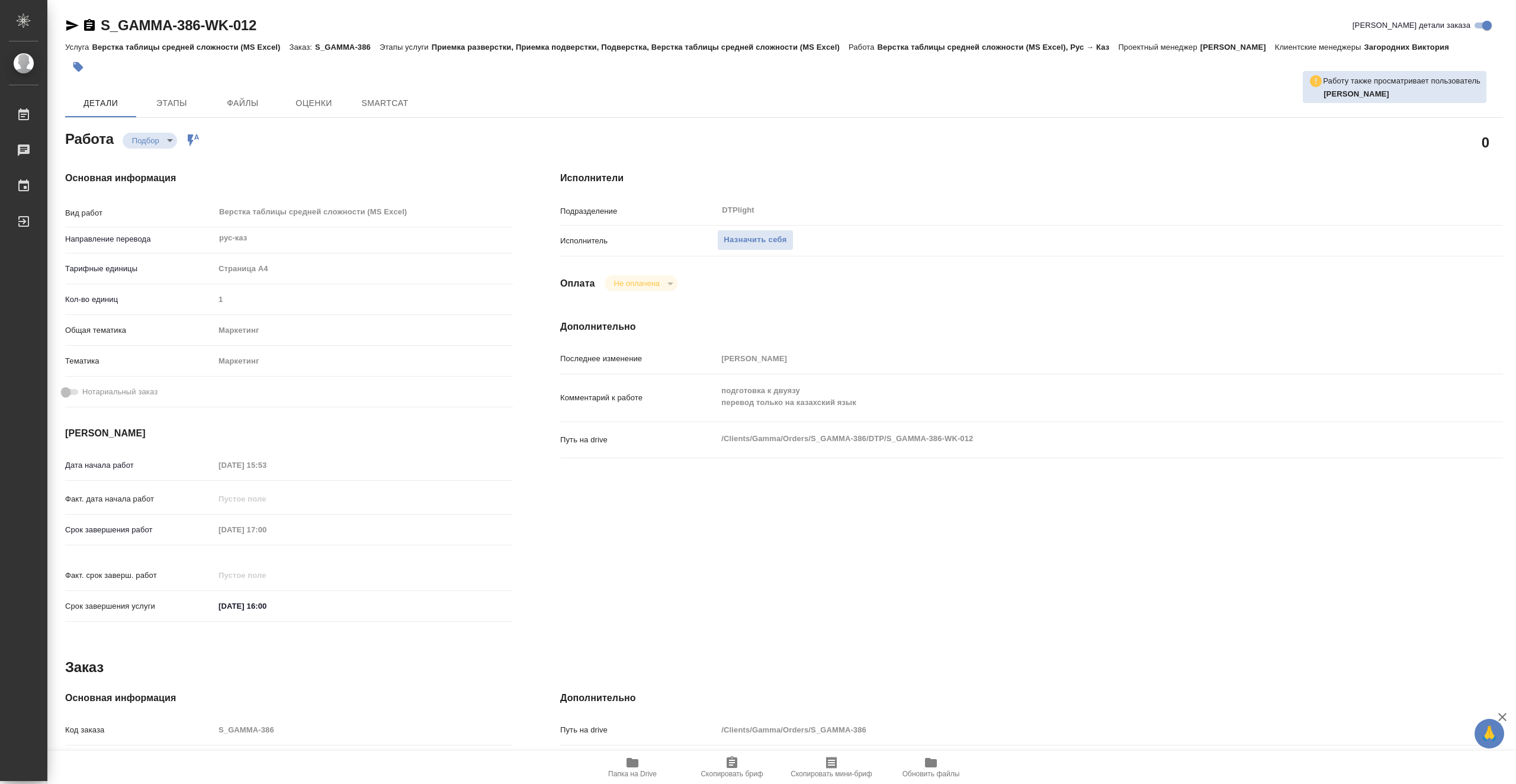
type textarea "x"
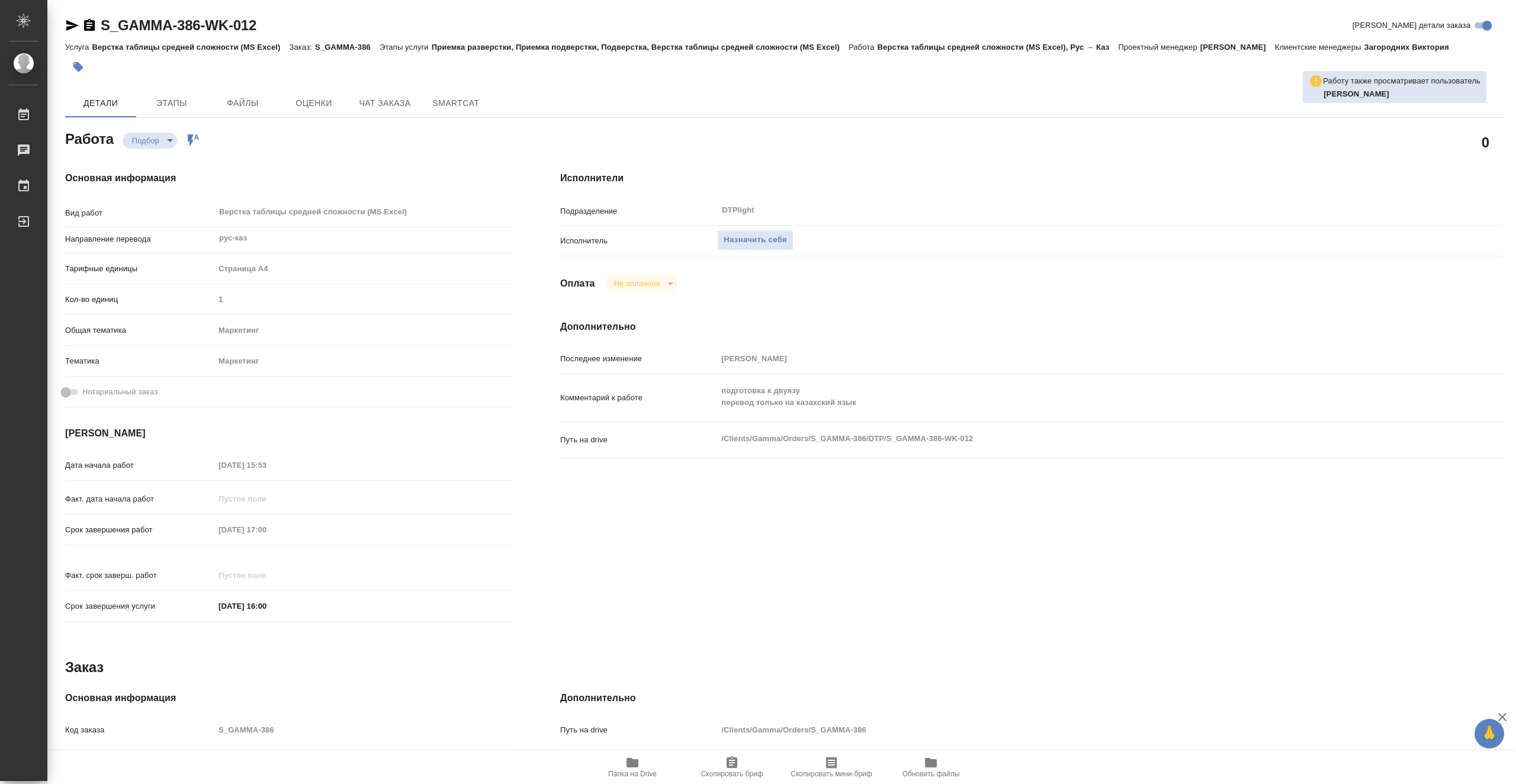
type textarea "x"
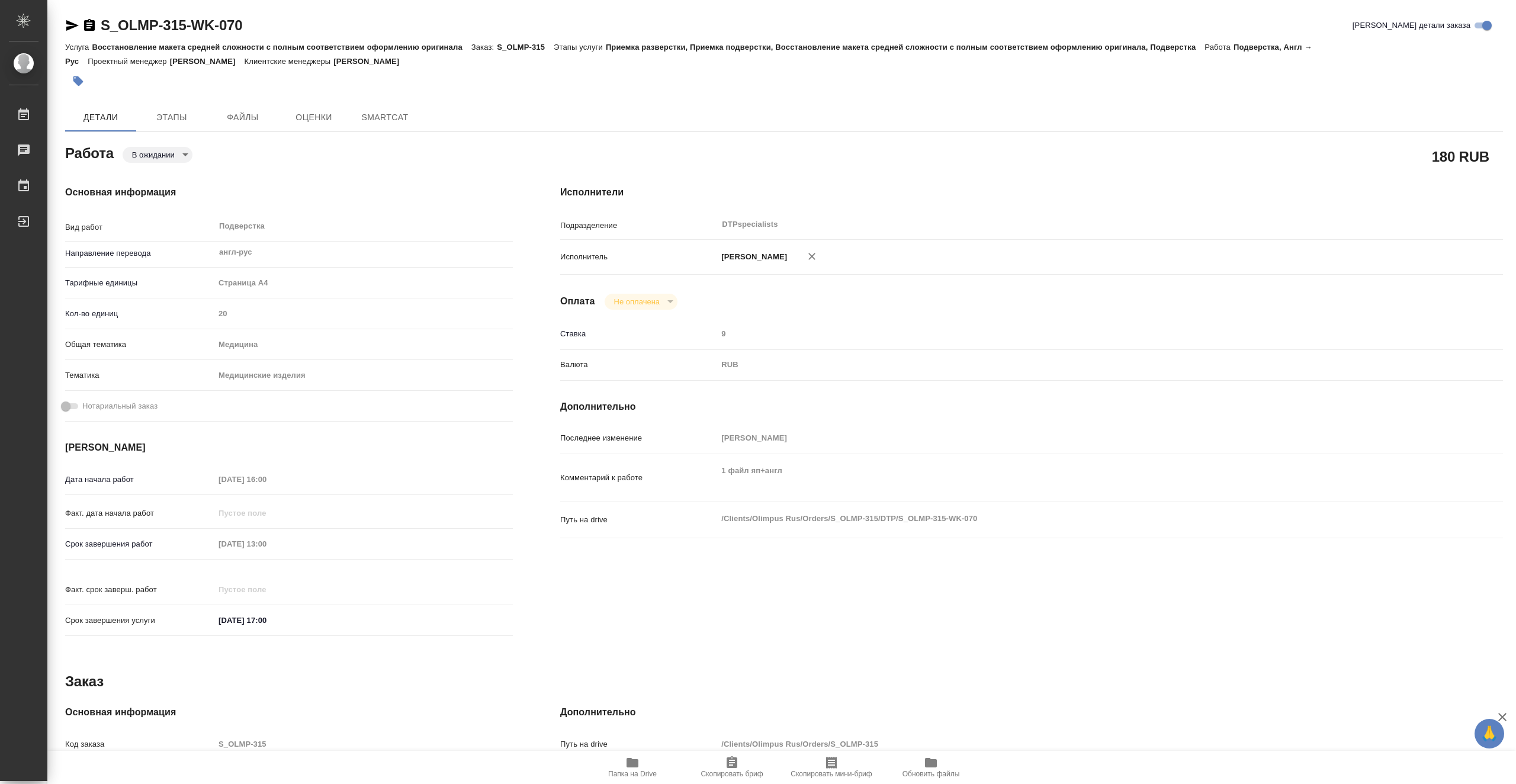
type textarea "x"
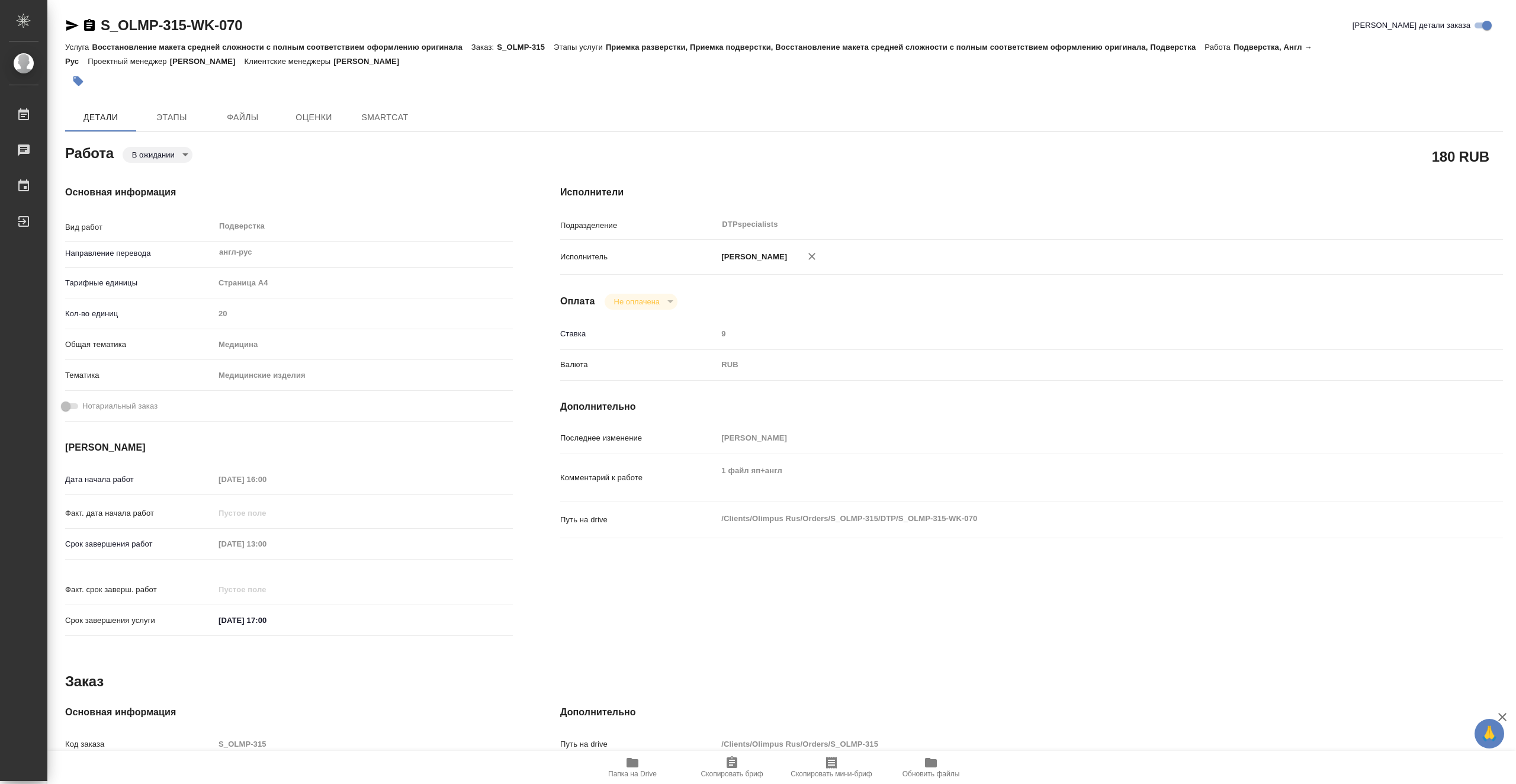
type textarea "x"
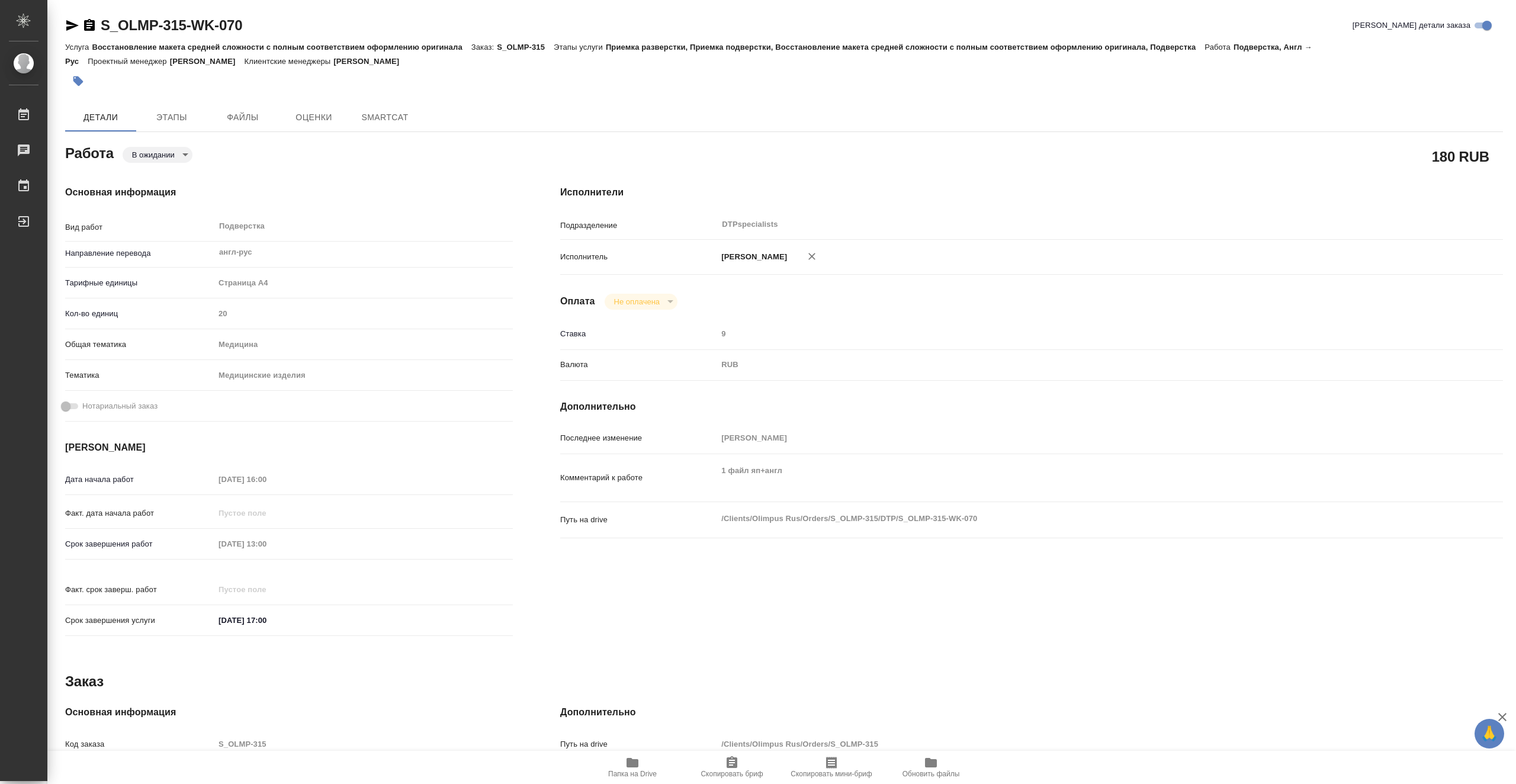
type textarea "x"
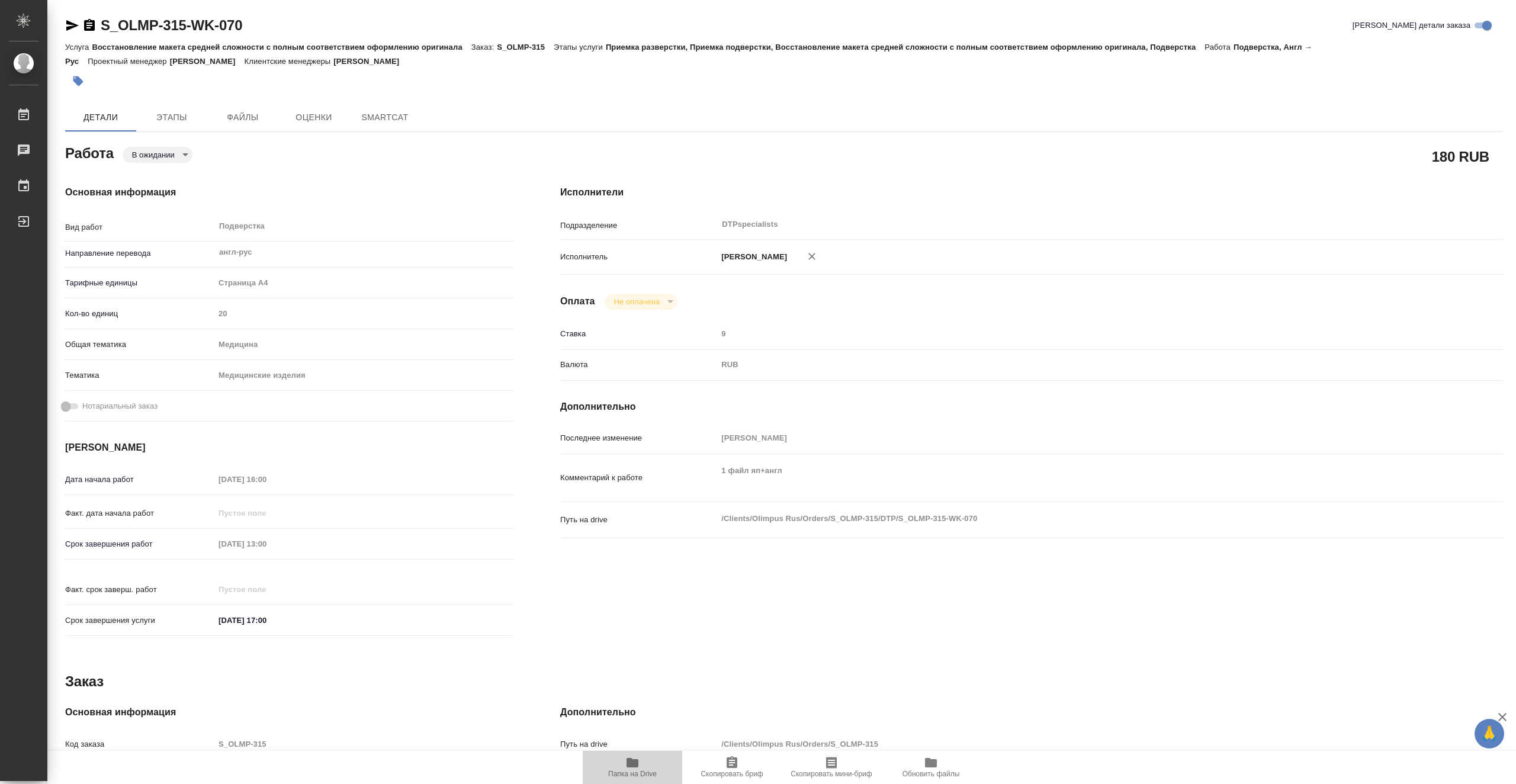
click at [638, 767] on icon "button" at bounding box center [632, 762] width 12 height 9
type textarea "x"
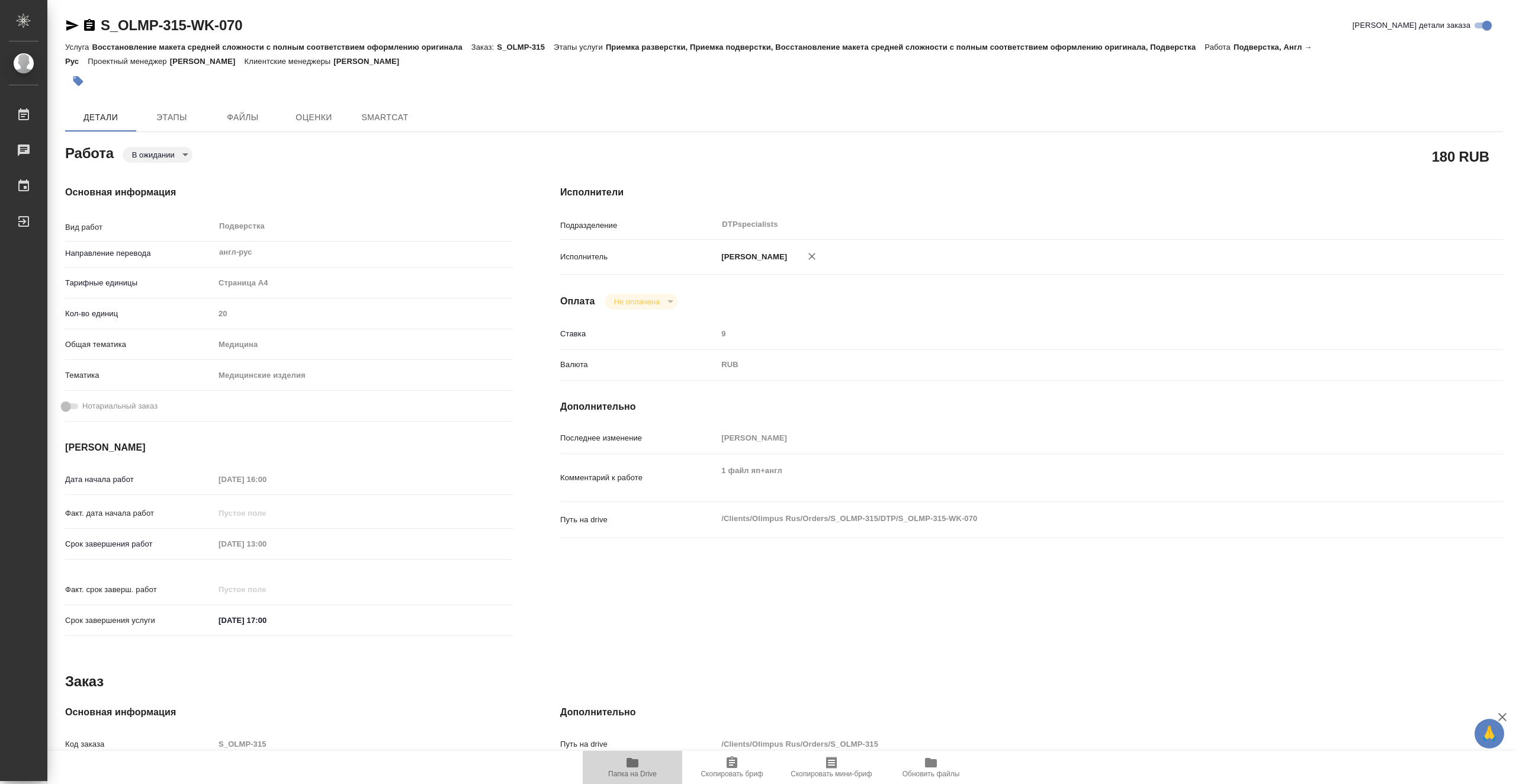
type textarea "x"
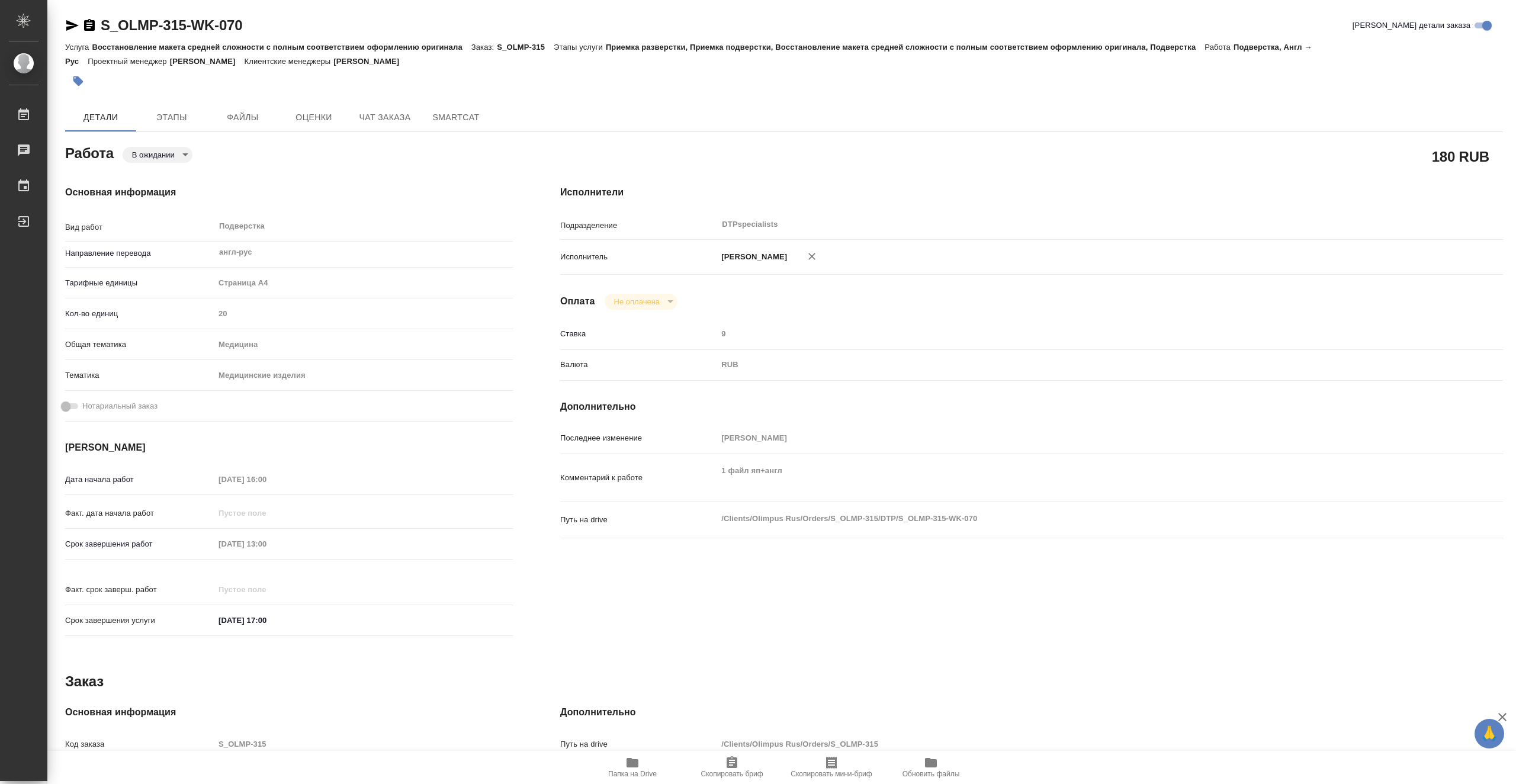
type textarea "x"
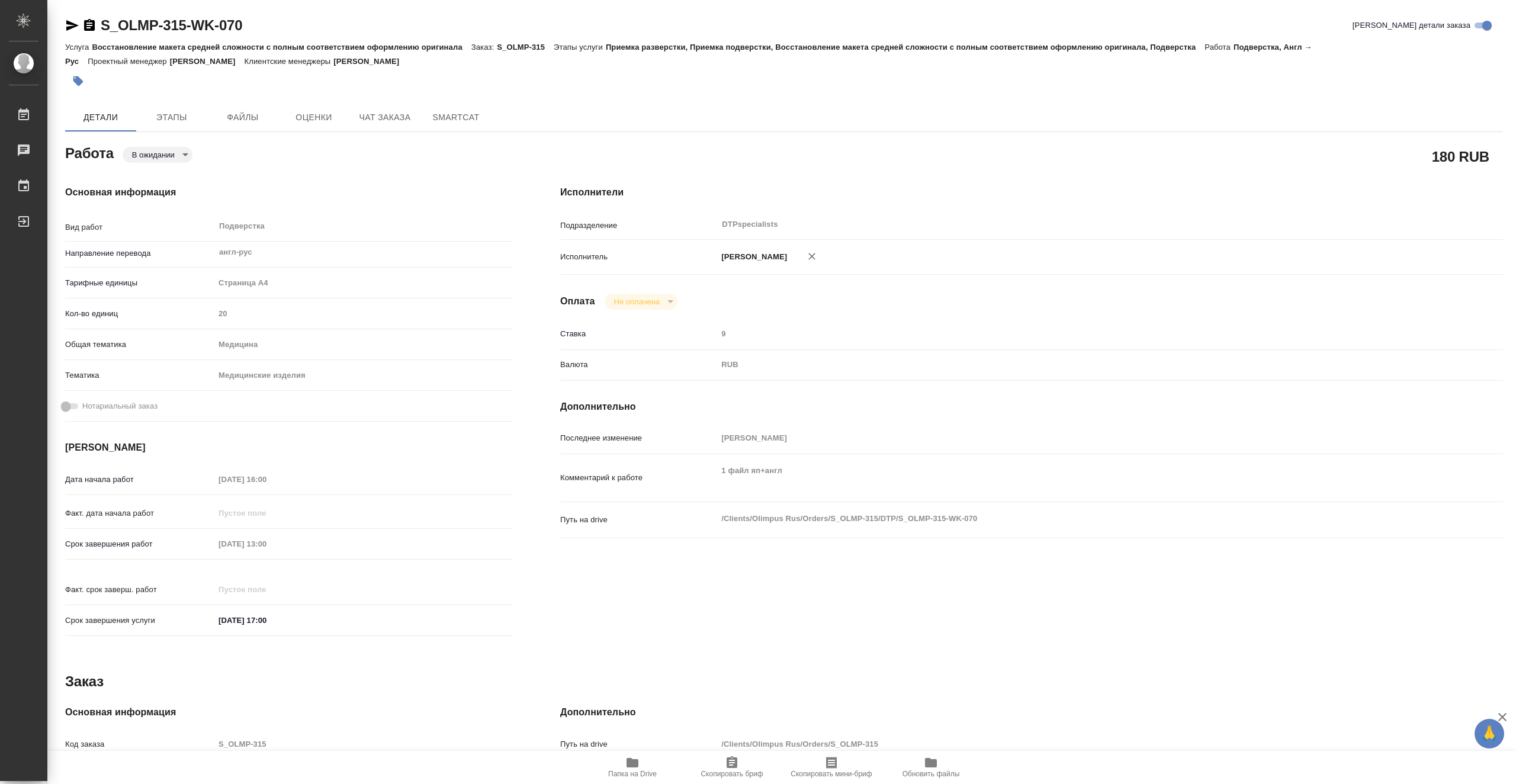
type textarea "x"
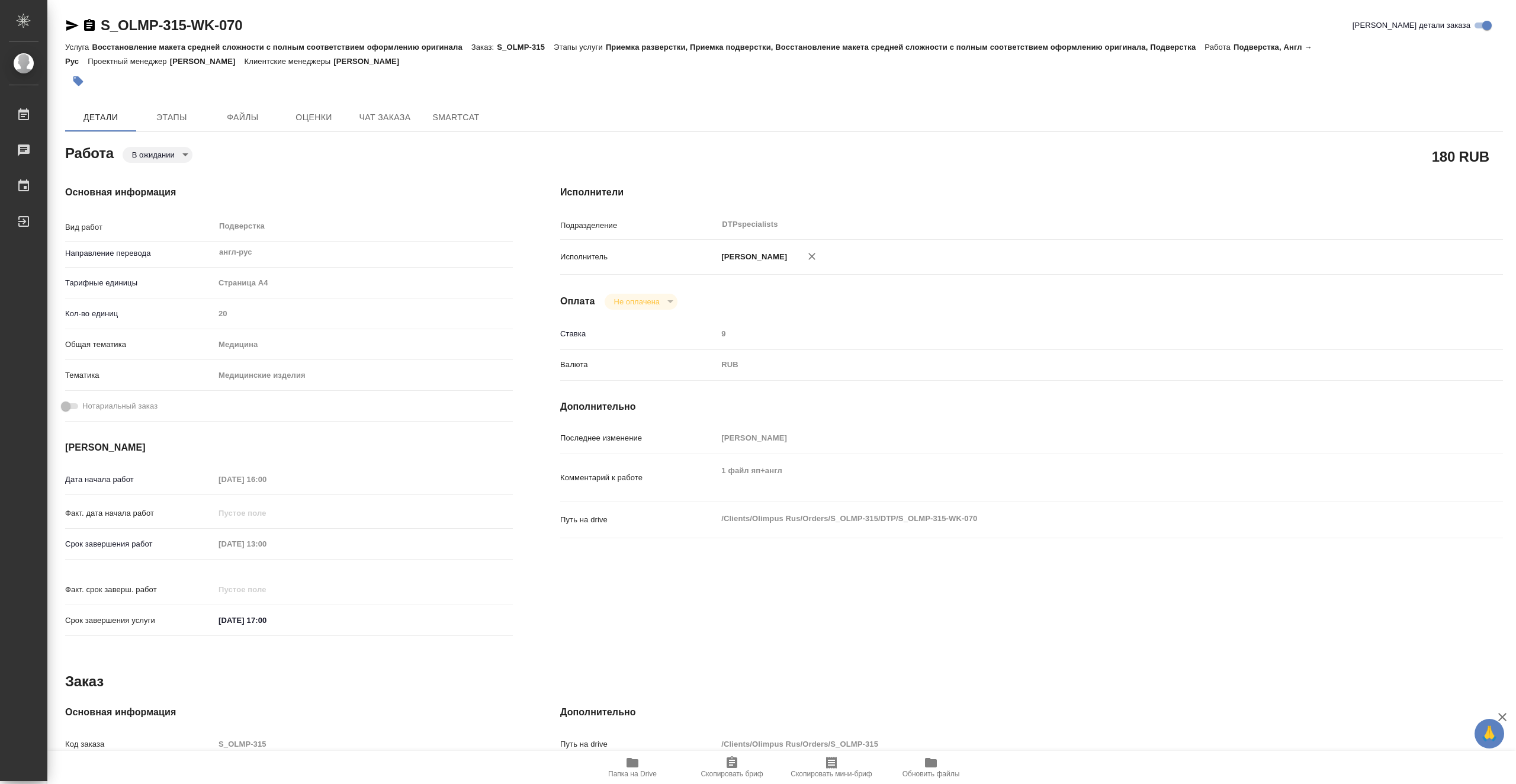
type textarea "x"
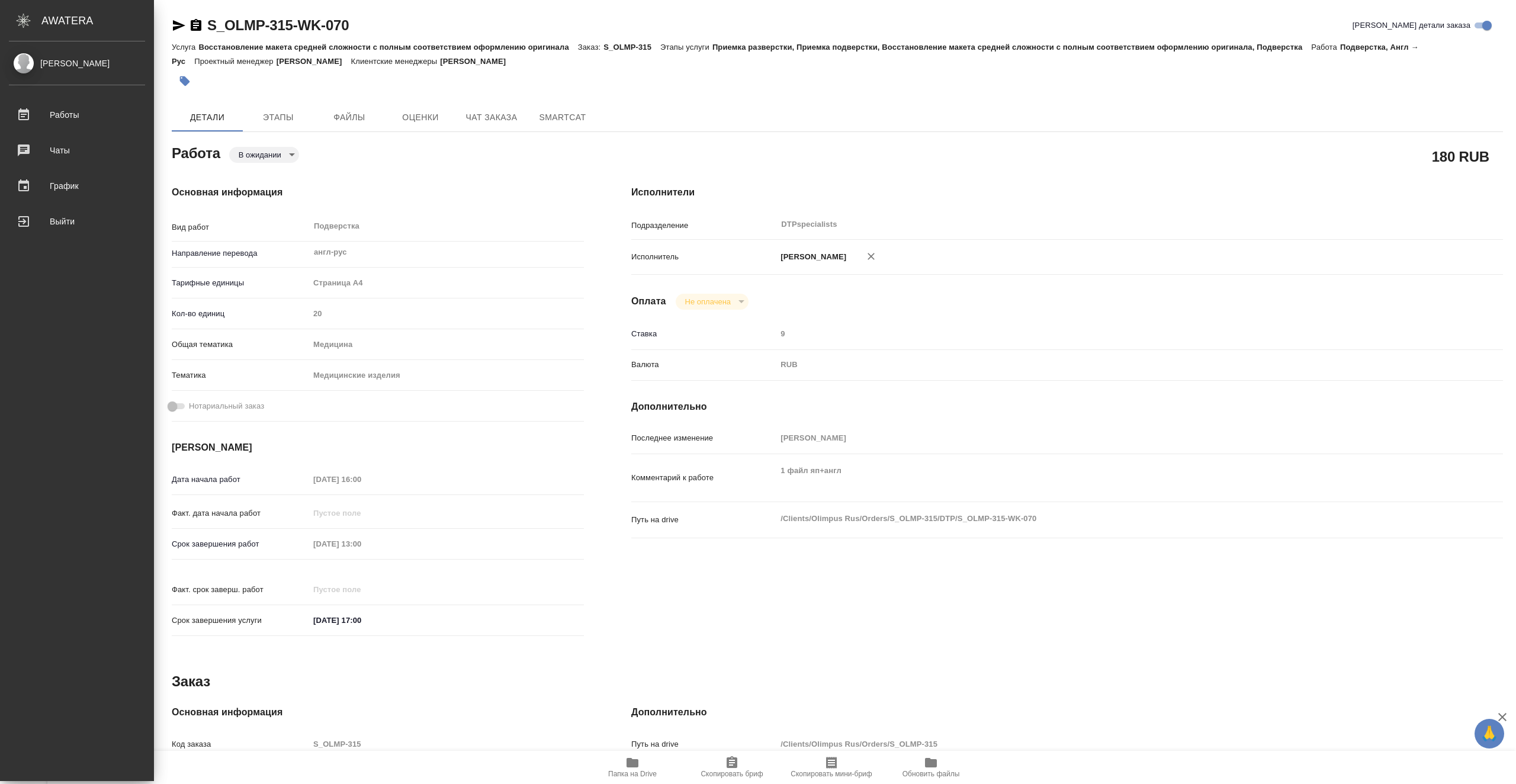
type textarea "x"
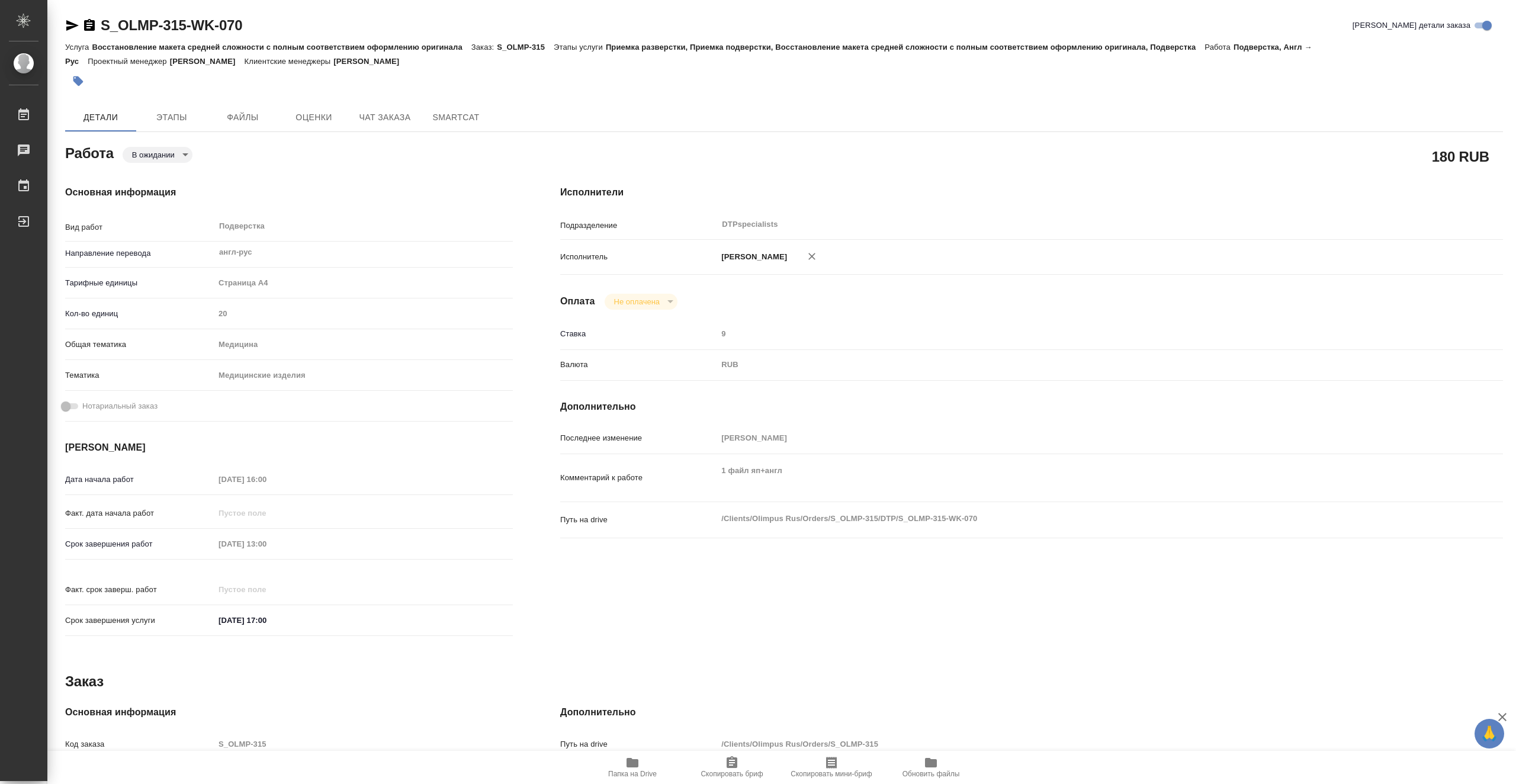
click at [651, 765] on span "Папка на Drive" at bounding box center [633, 766] width 85 height 23
